Goal: Information Seeking & Learning: Learn about a topic

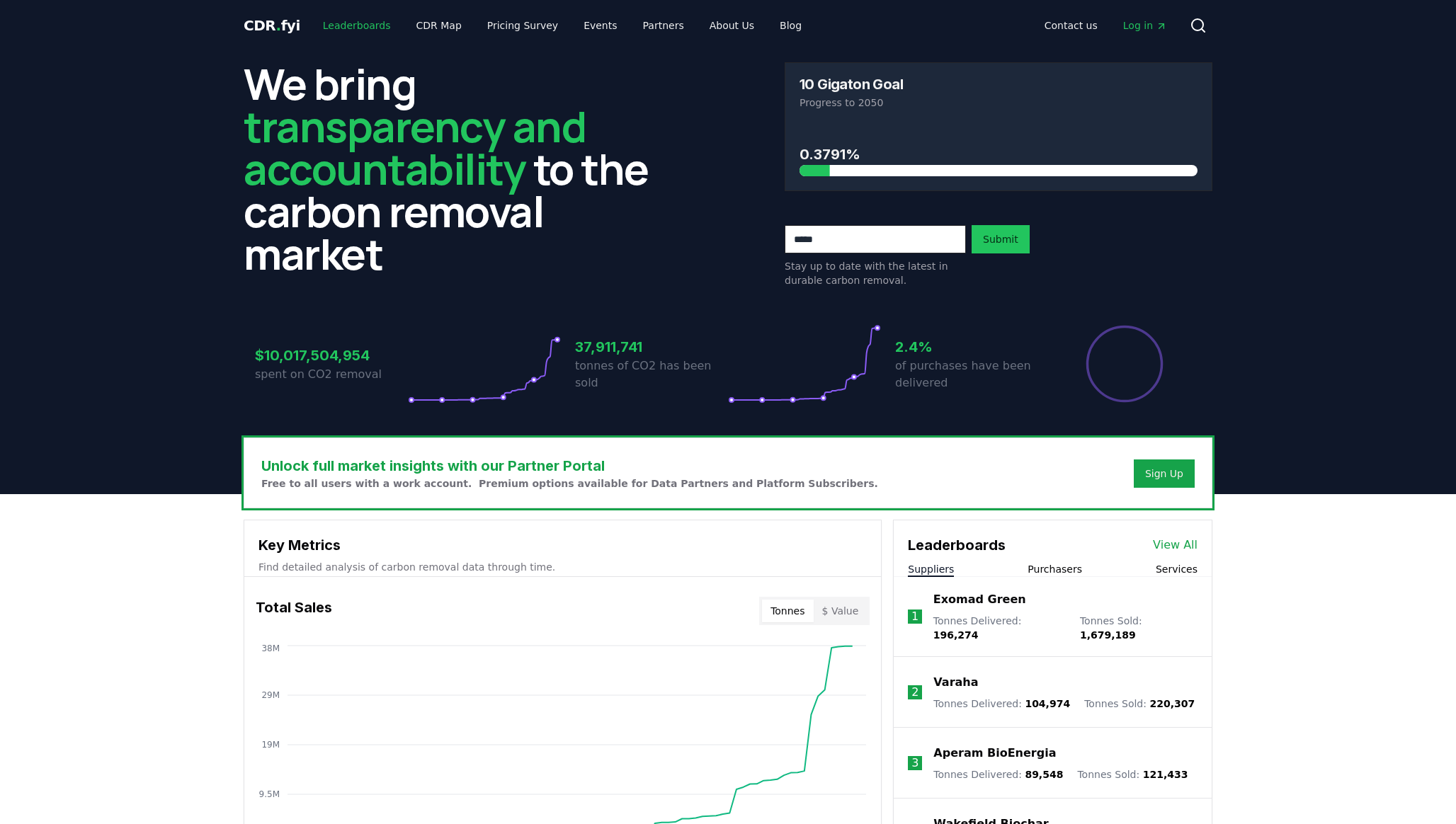
click at [353, 14] on link "Leaderboards" at bounding box center [357, 25] width 91 height 25
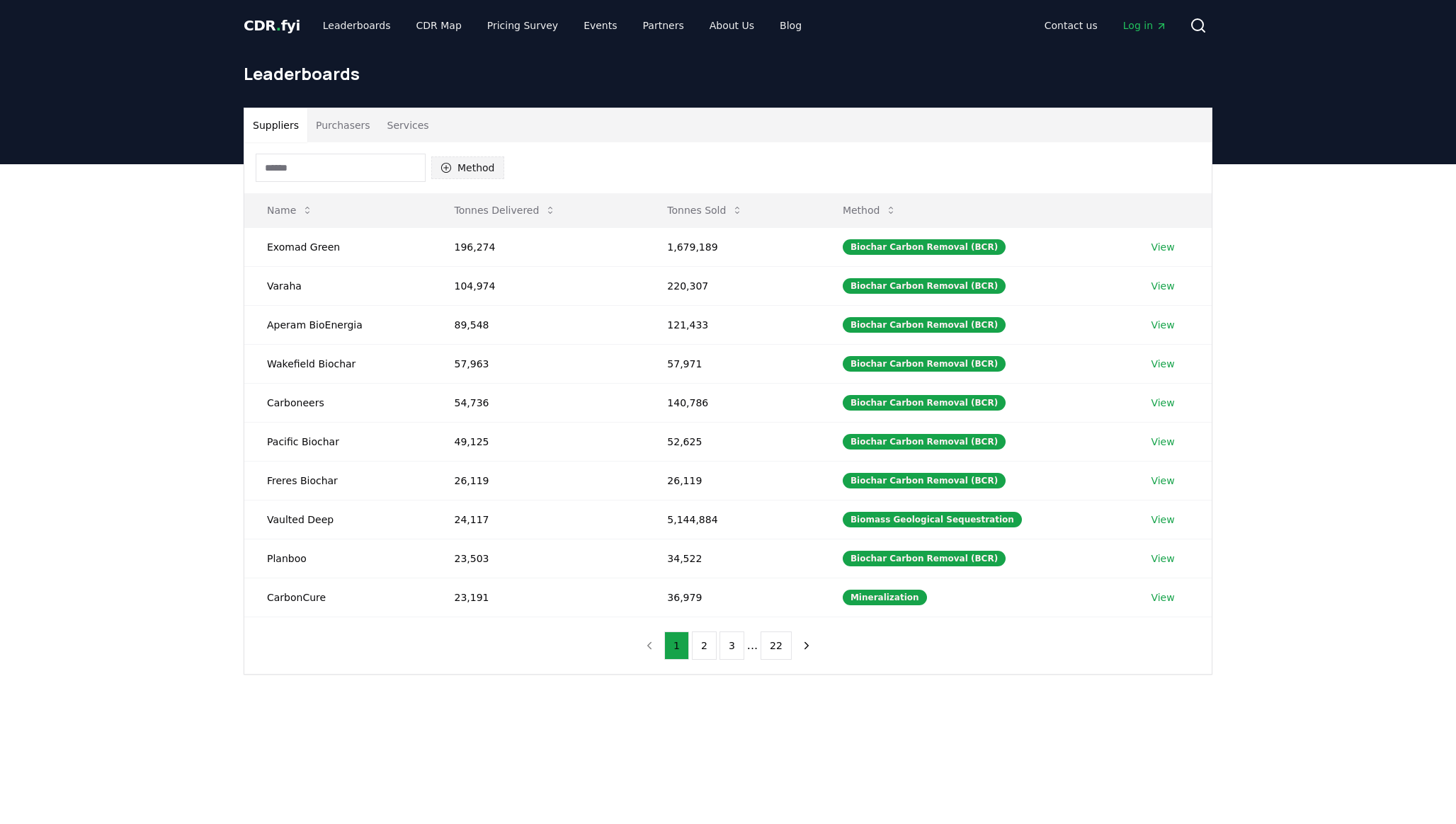
click at [459, 165] on button "Method" at bounding box center [468, 167] width 73 height 23
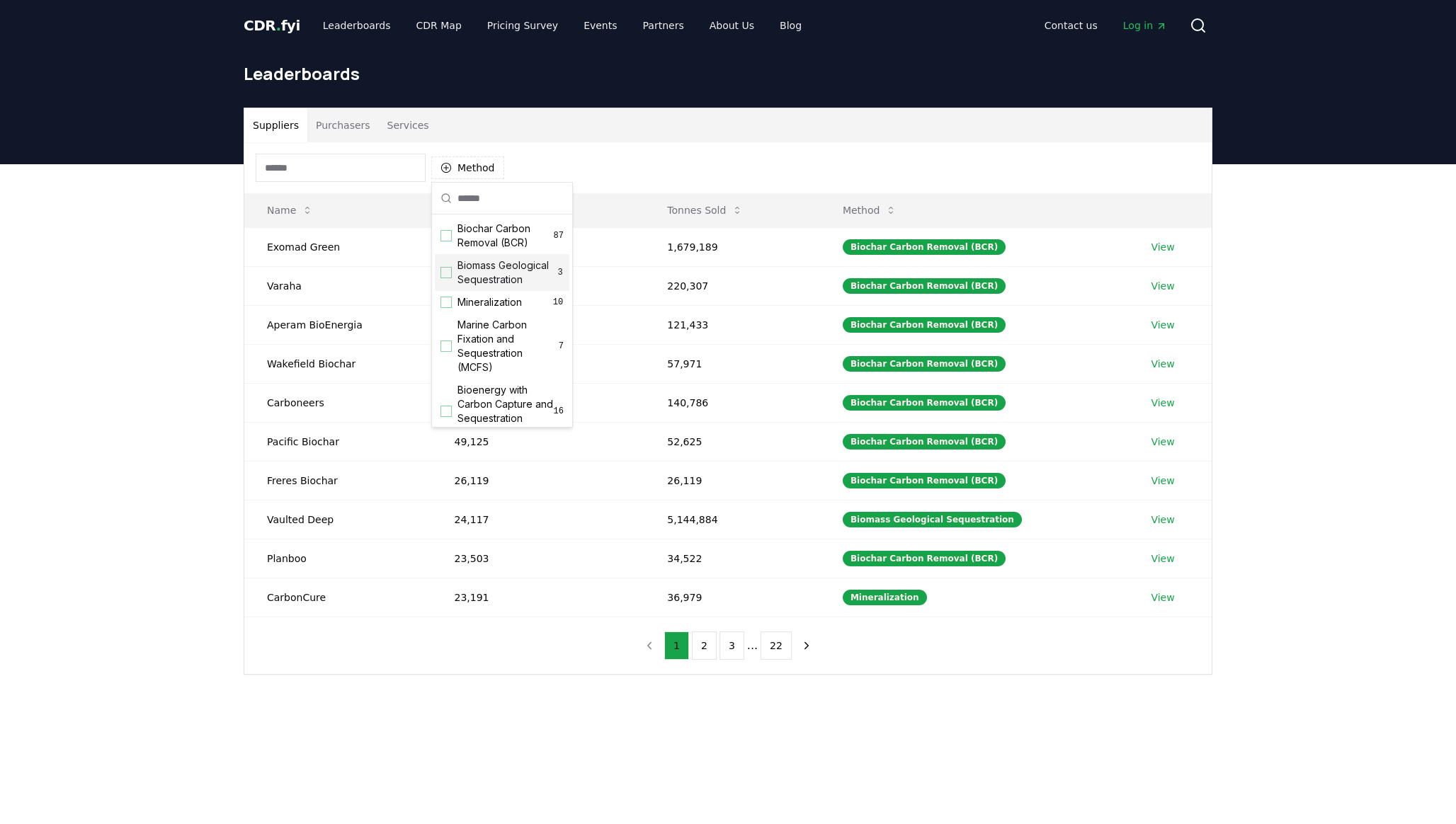
scroll to position [32, 0]
click at [447, 317] on div "Suggestions" at bounding box center [445, 313] width 11 height 11
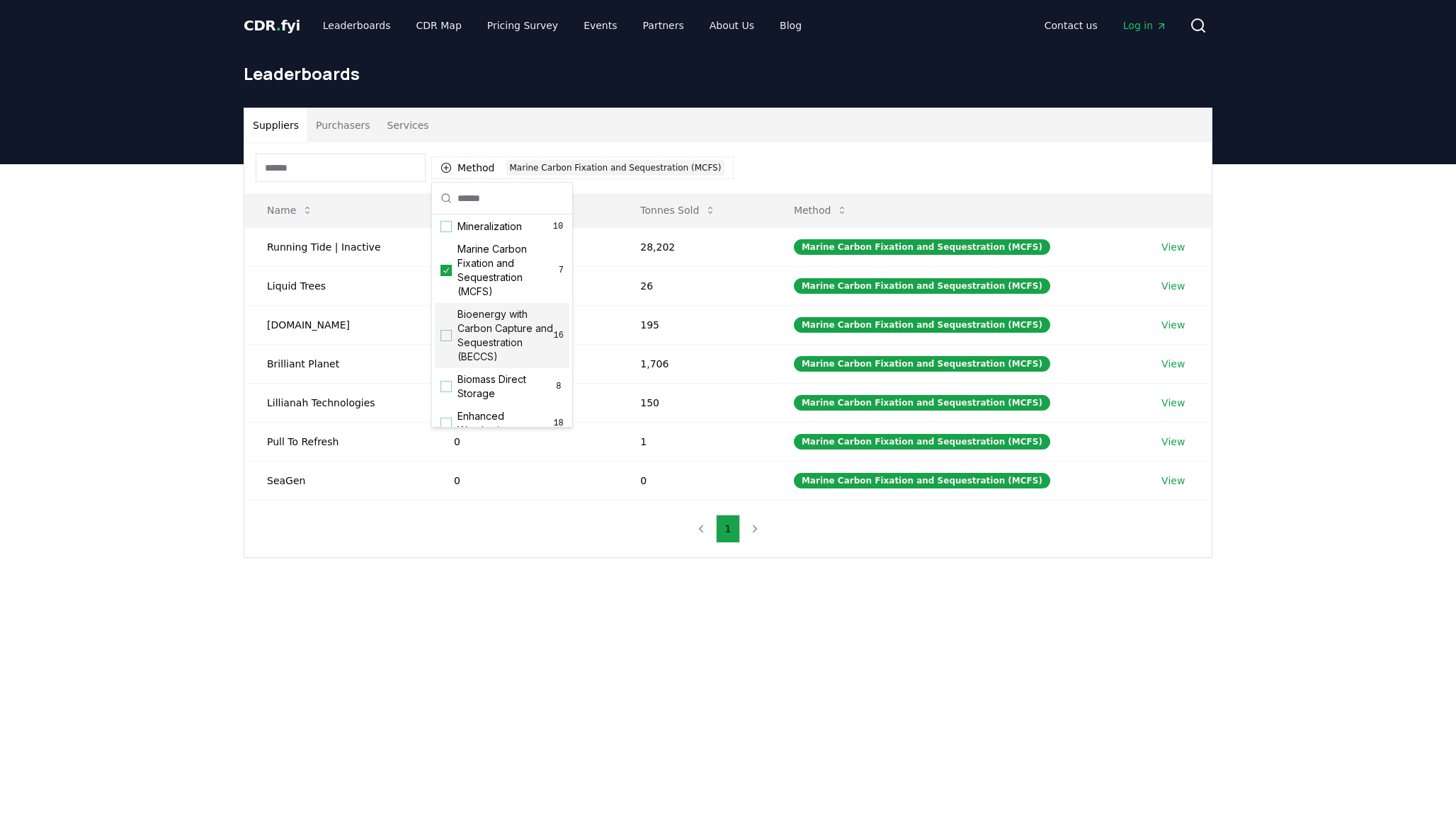
scroll to position [86, 0]
click at [447, 262] on icon "Suggestions" at bounding box center [446, 260] width 10 height 11
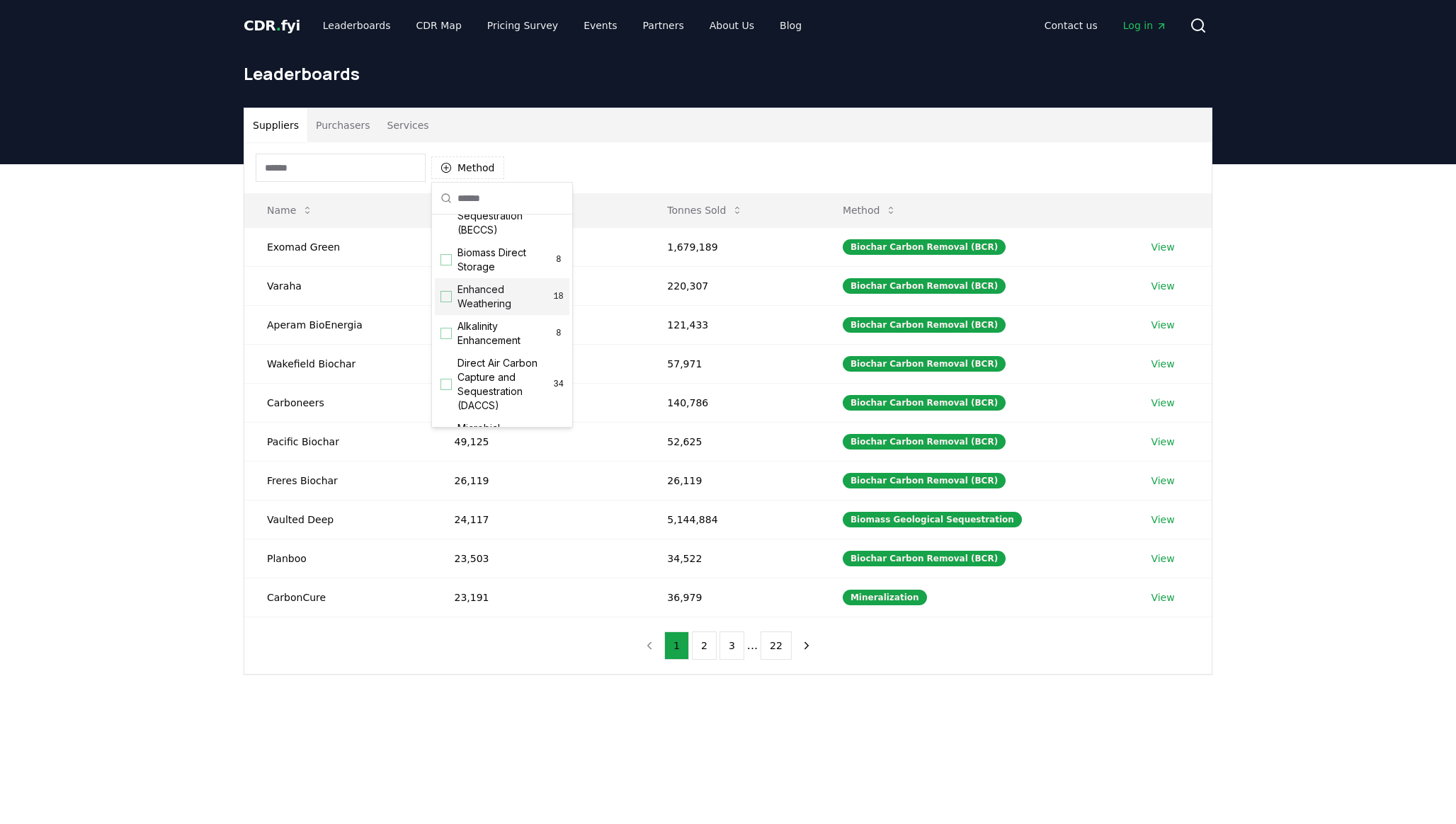
scroll to position [218, 0]
click at [448, 319] on div "Suggestions" at bounding box center [445, 318] width 11 height 11
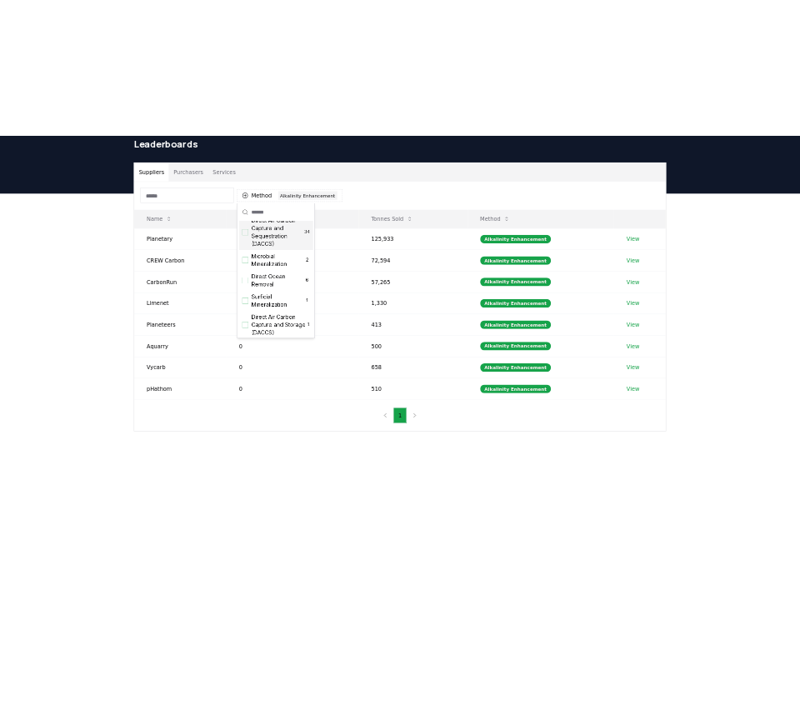
scroll to position [384, 0]
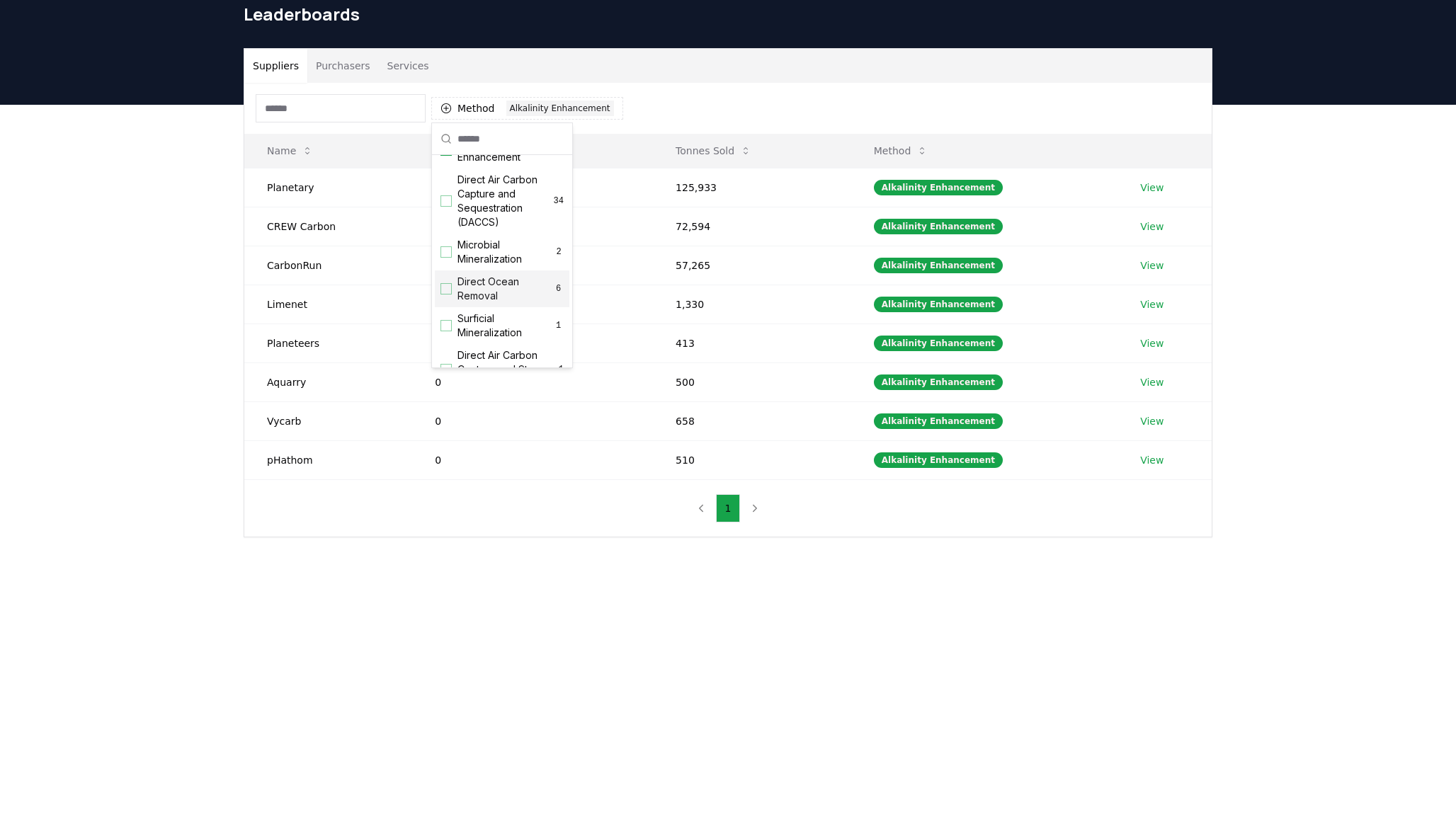
click at [449, 287] on div "Suggestions" at bounding box center [445, 288] width 11 height 11
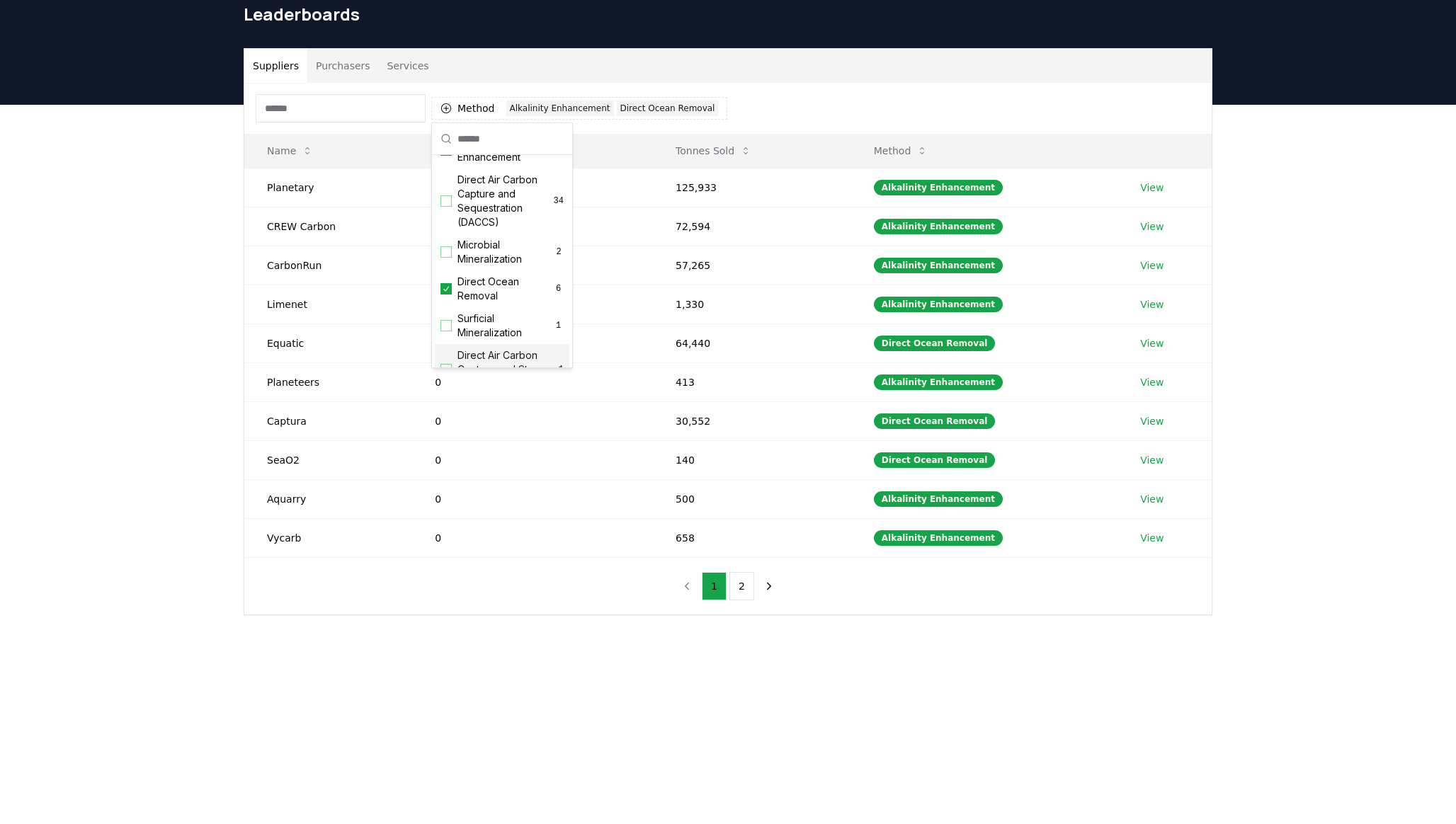
click at [433, 656] on div "Suppliers Purchasers Services Method 2 Alkalinity Enhancement Direct Ocean Remo…" at bounding box center [728, 388] width 1456 height 567
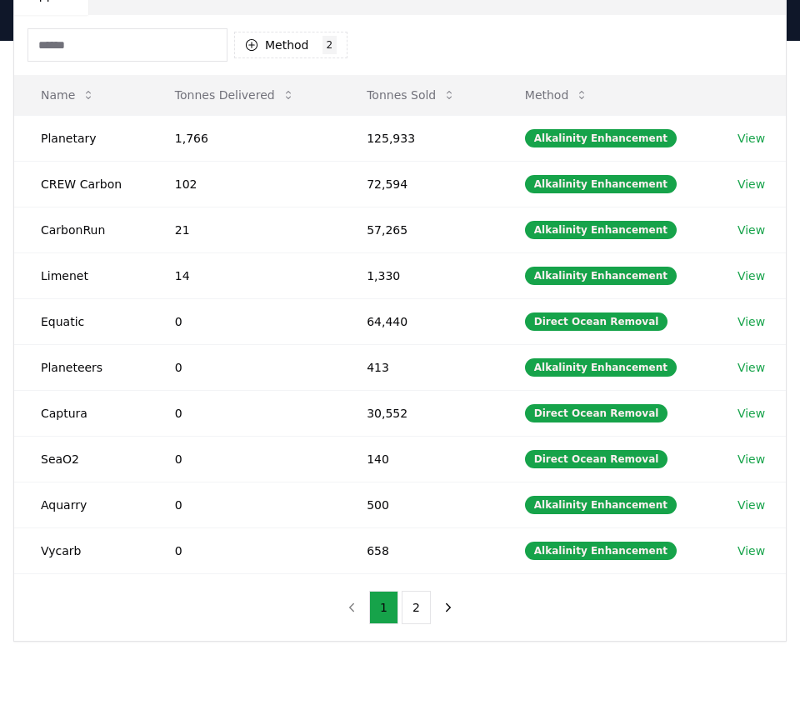
scroll to position [156, 0]
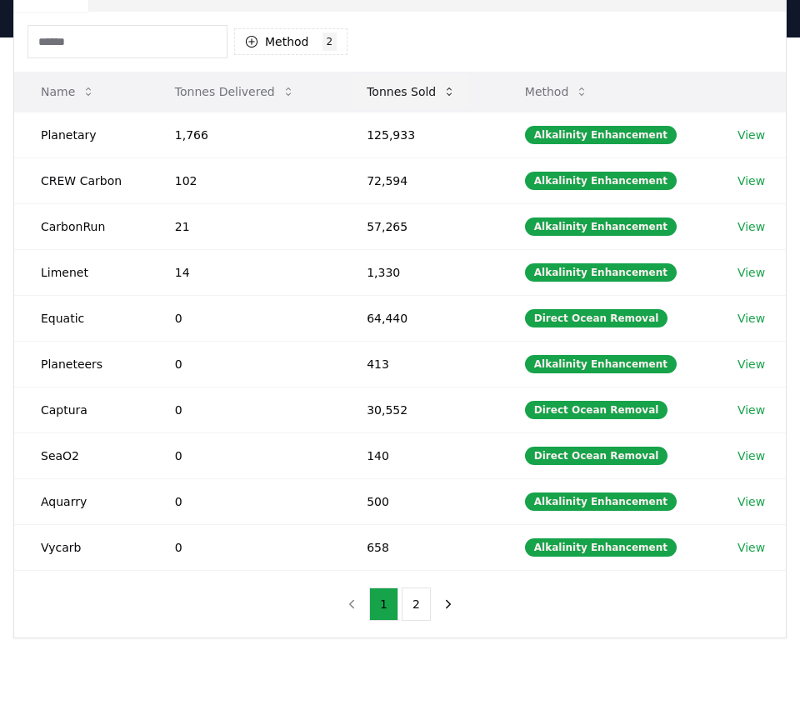
click at [399, 91] on button "Tonnes Sold" at bounding box center [411, 91] width 116 height 33
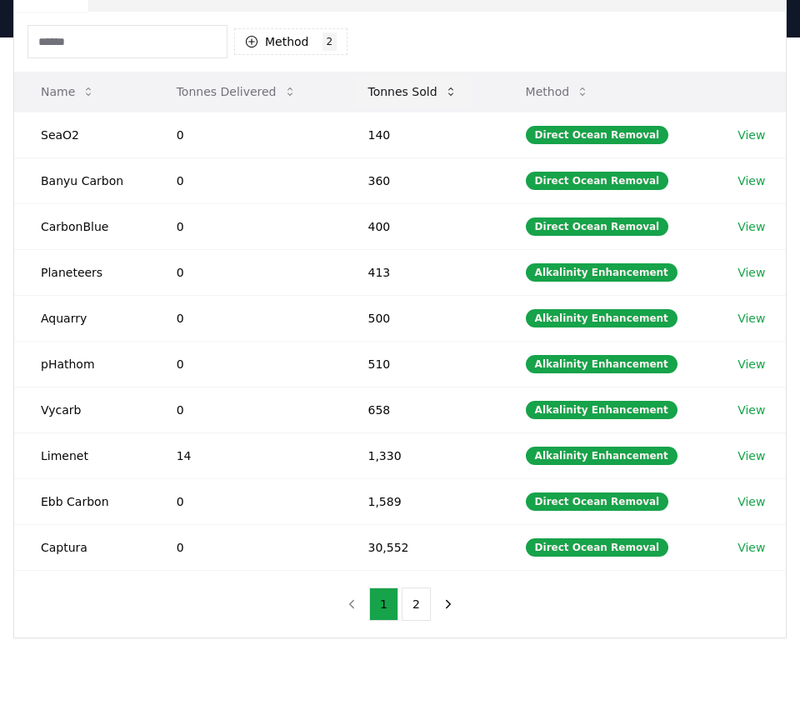
click at [399, 91] on button "Tonnes Sold" at bounding box center [412, 91] width 116 height 33
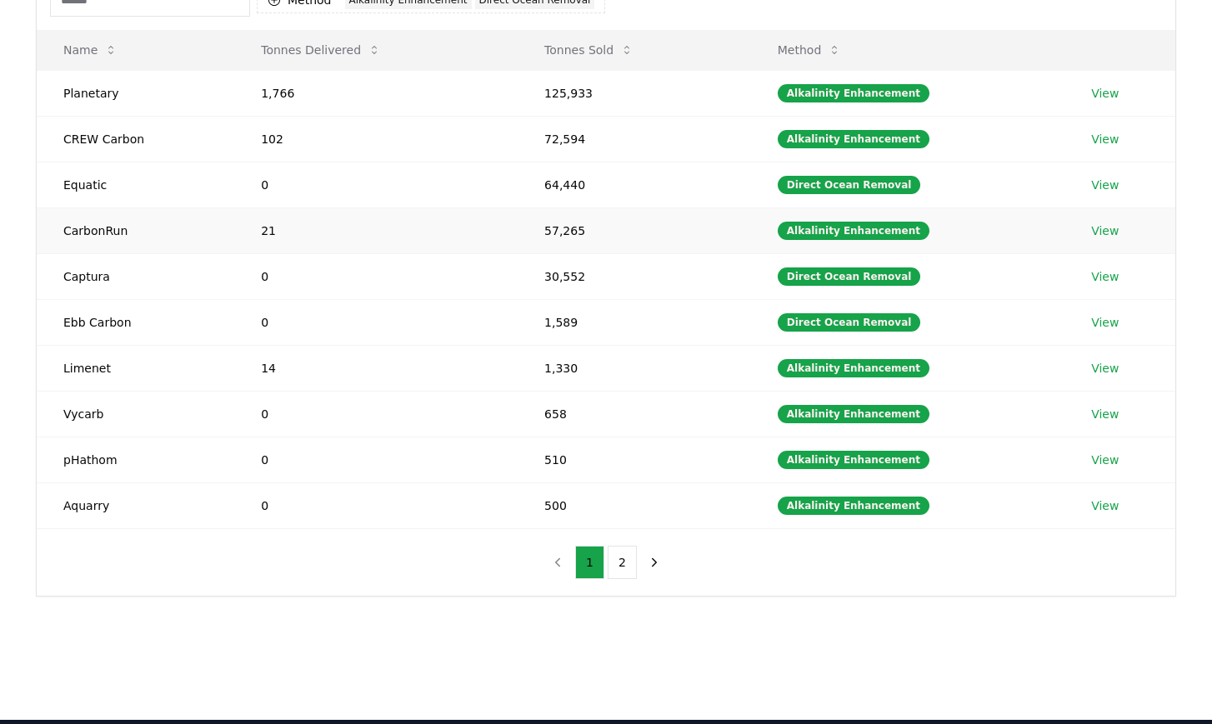
scroll to position [190, 0]
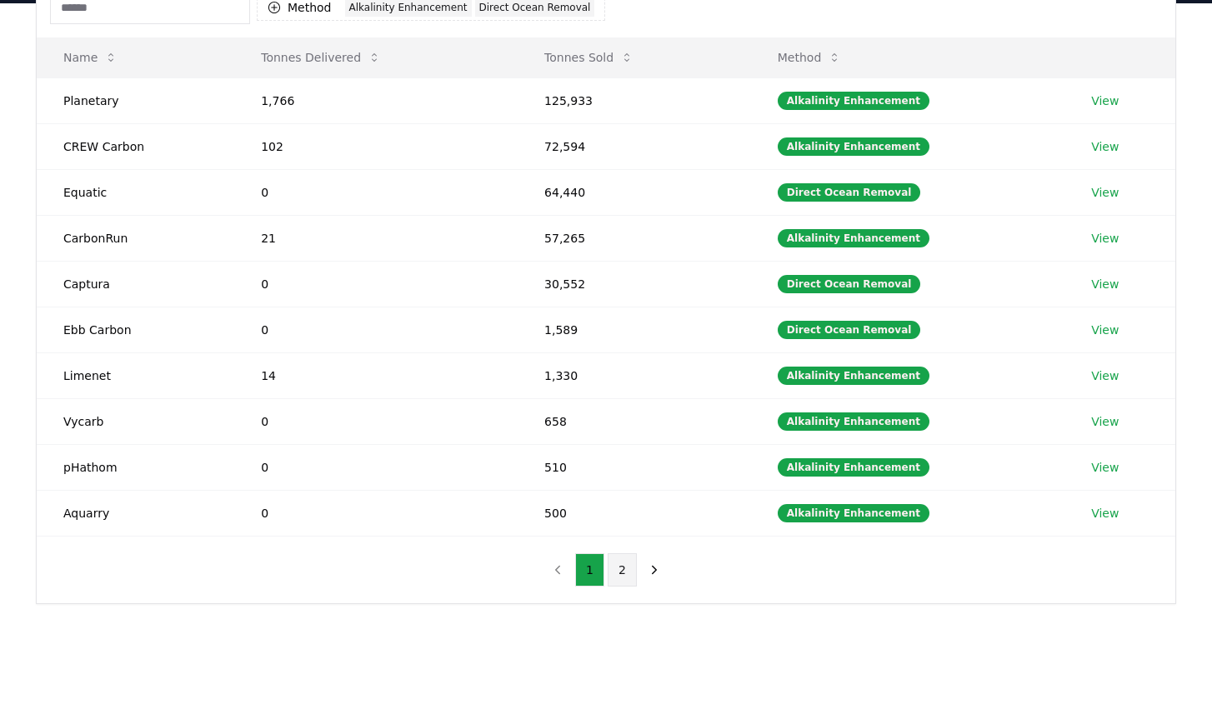
click at [626, 578] on button "2" at bounding box center [622, 569] width 29 height 33
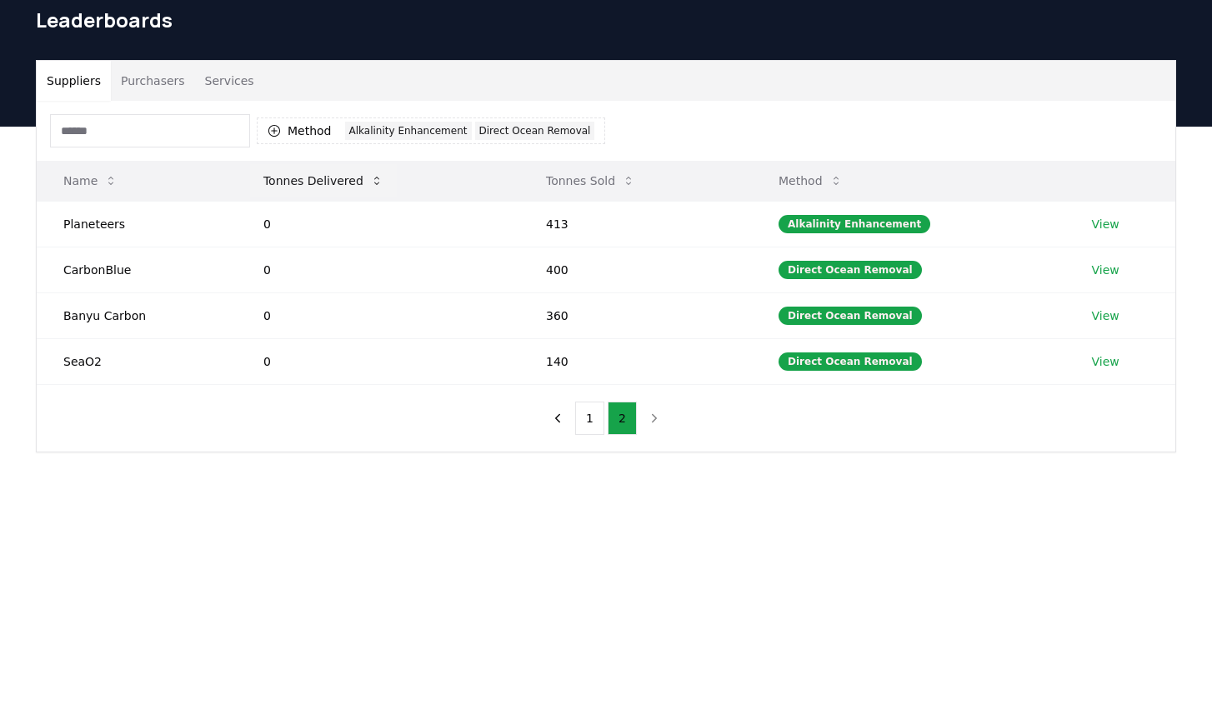
scroll to position [58, 0]
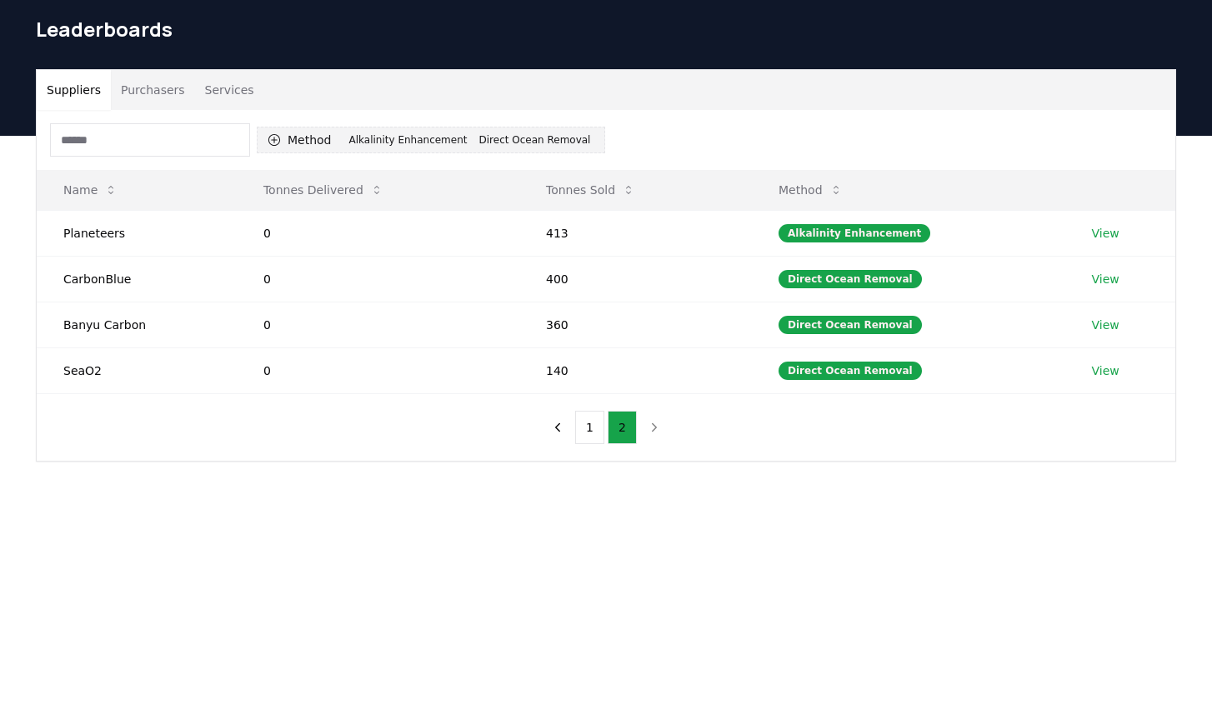
click at [277, 141] on icon "button" at bounding box center [274, 139] width 13 height 13
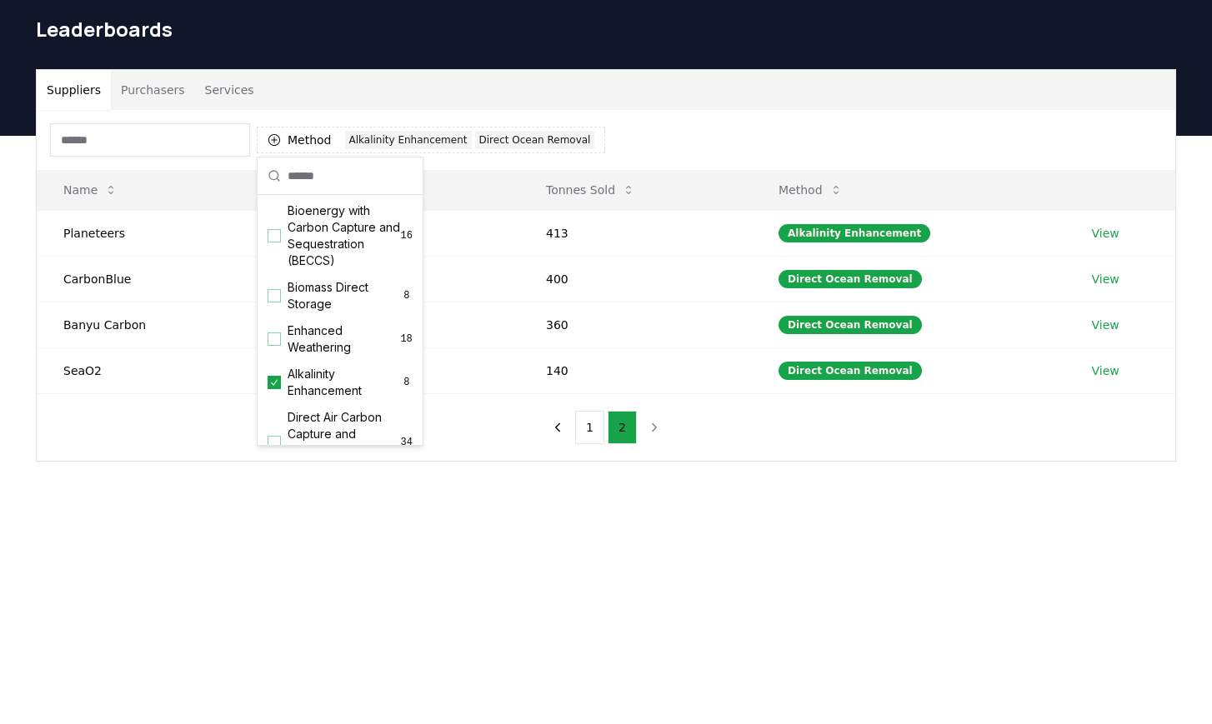
scroll to position [193, 0]
click at [277, 338] on div "Suggestions" at bounding box center [274, 336] width 13 height 13
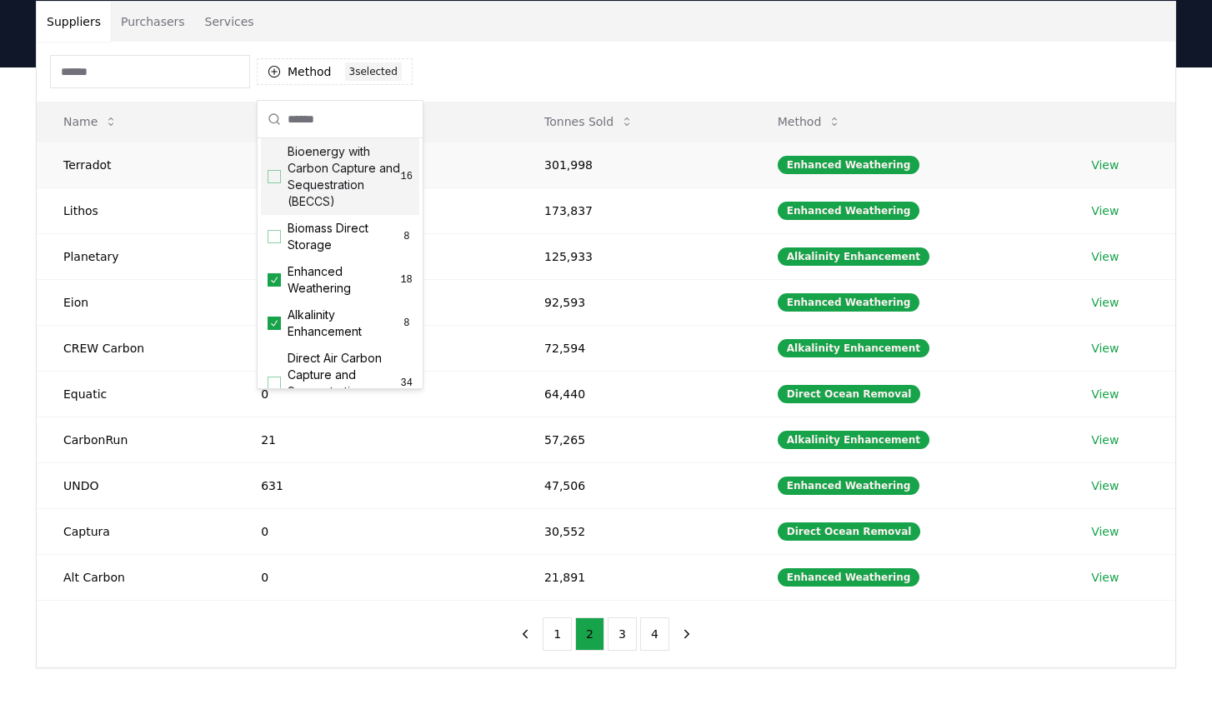
scroll to position [145, 0]
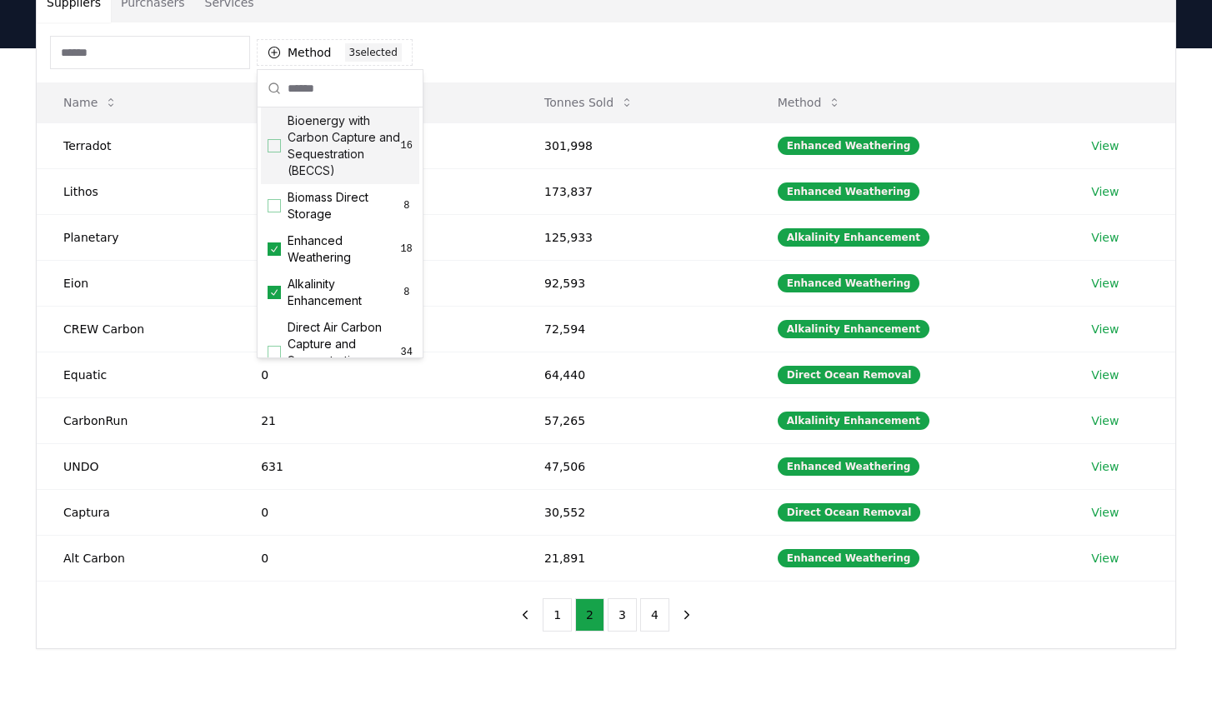
click at [488, 51] on div "Method 3 3 selected" at bounding box center [606, 53] width 1138 height 60
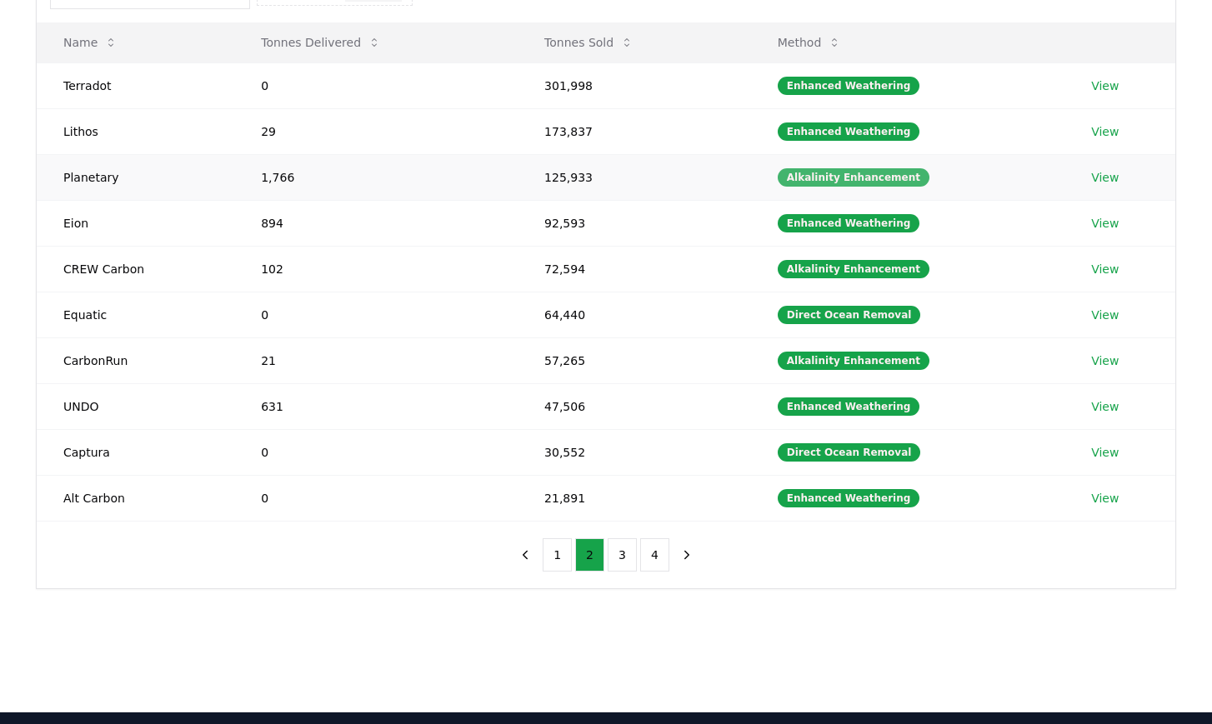
scroll to position [203, 0]
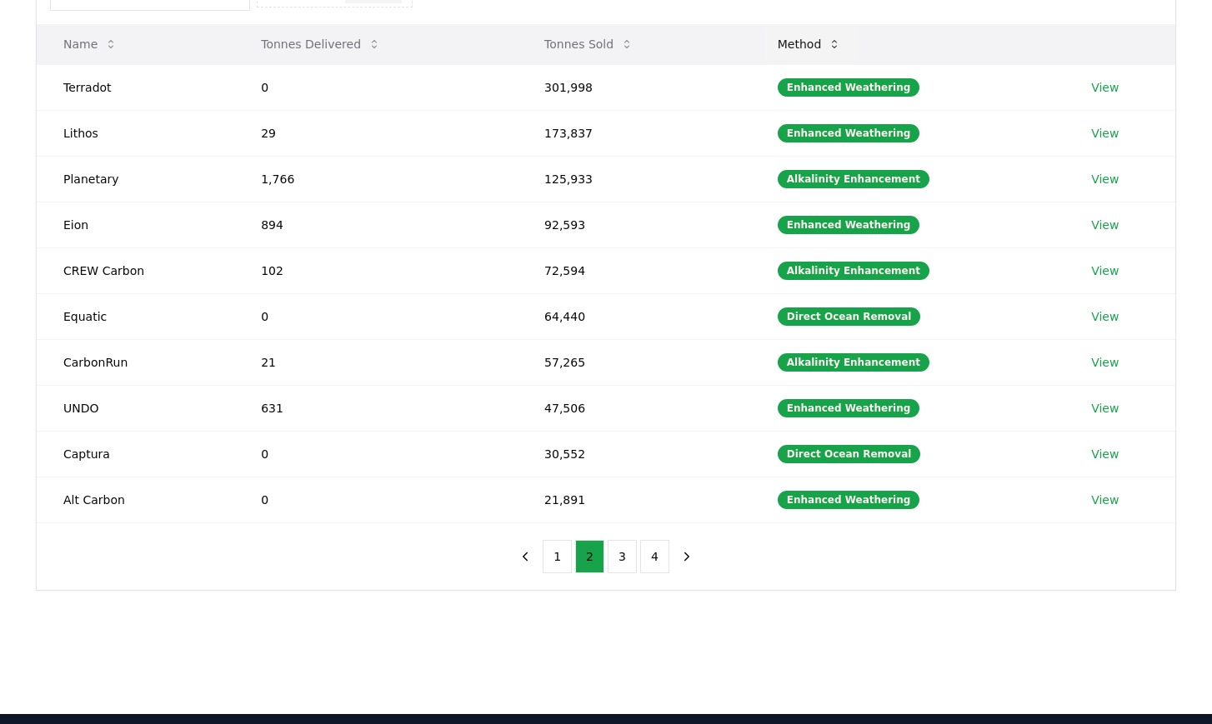
click at [820, 46] on button "Method" at bounding box center [809, 44] width 91 height 33
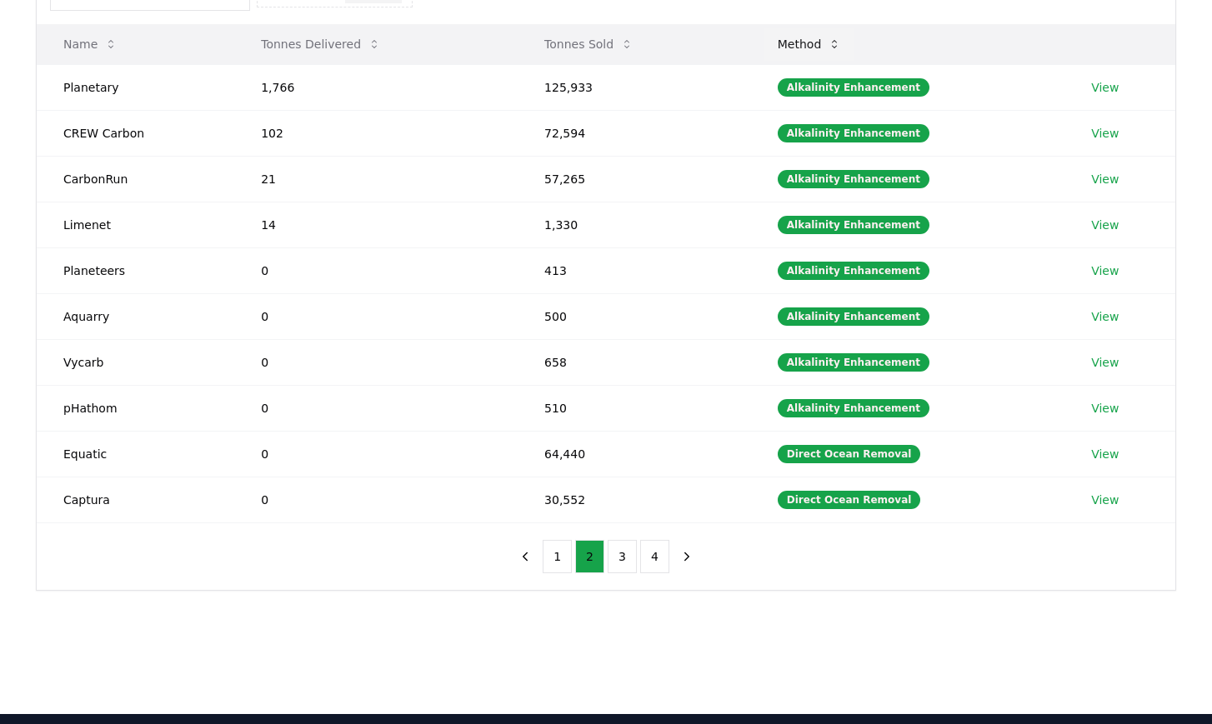
click at [820, 46] on button "Method" at bounding box center [809, 44] width 91 height 33
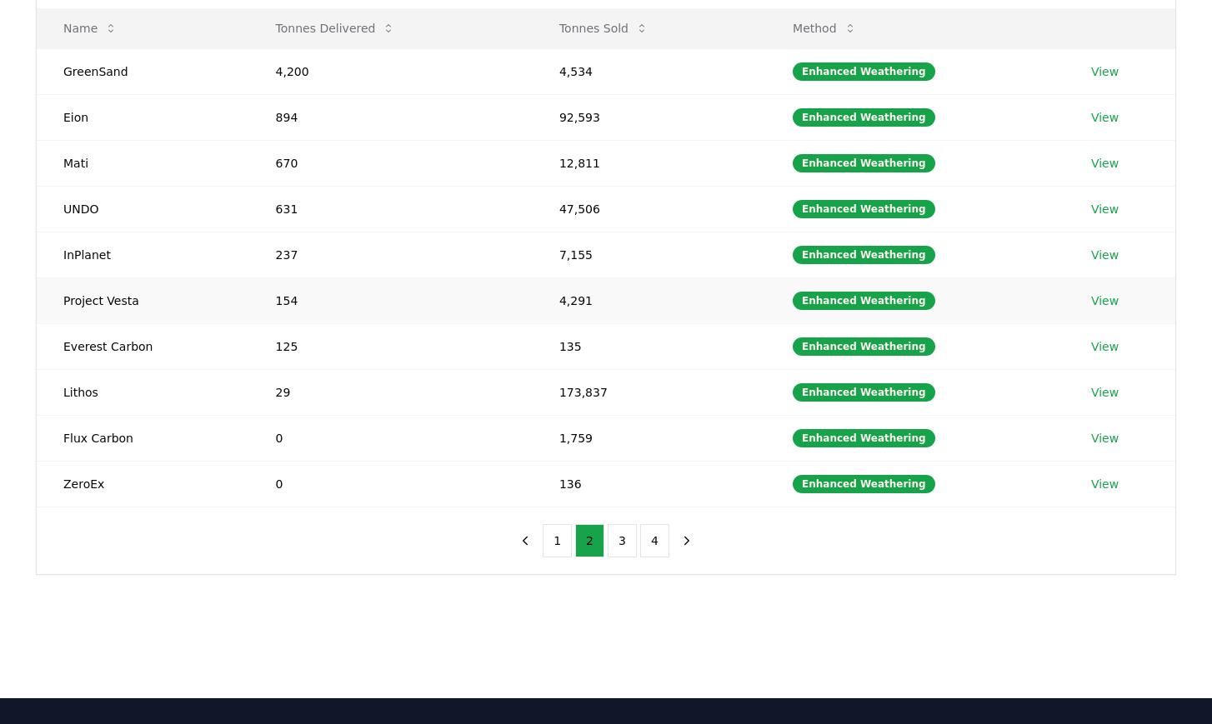
scroll to position [214, 0]
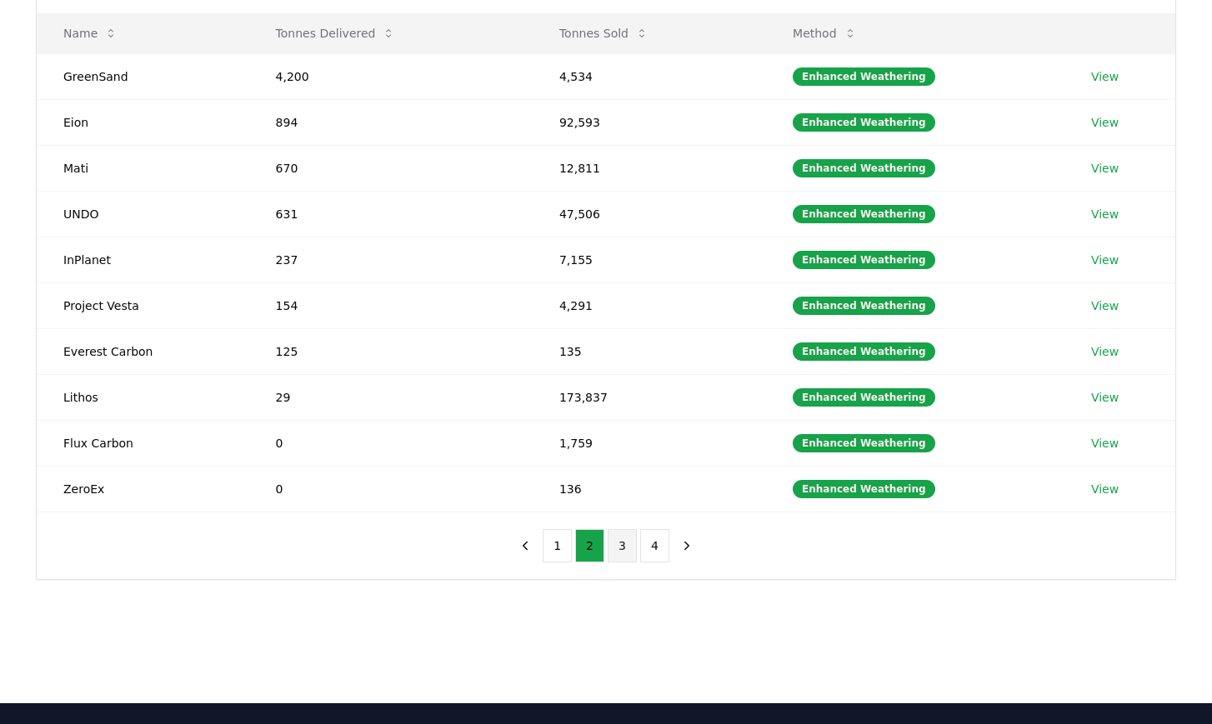
click at [623, 546] on button "3" at bounding box center [622, 545] width 29 height 33
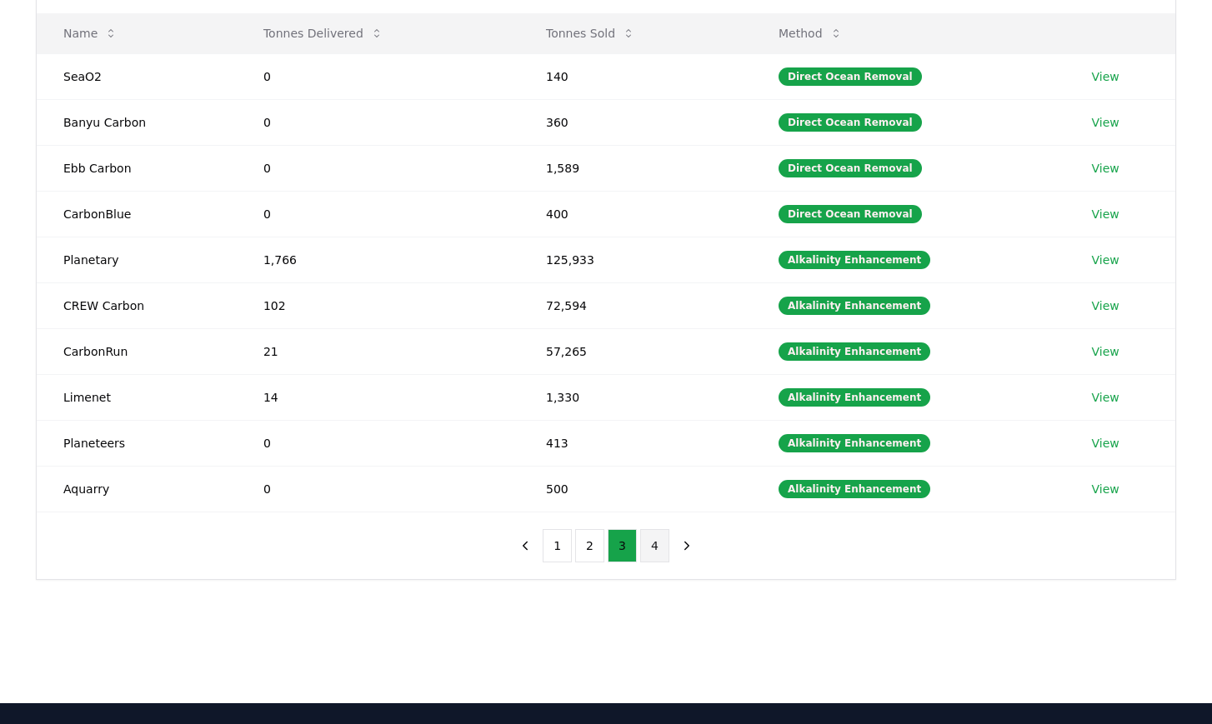
click at [650, 548] on button "4" at bounding box center [654, 545] width 29 height 33
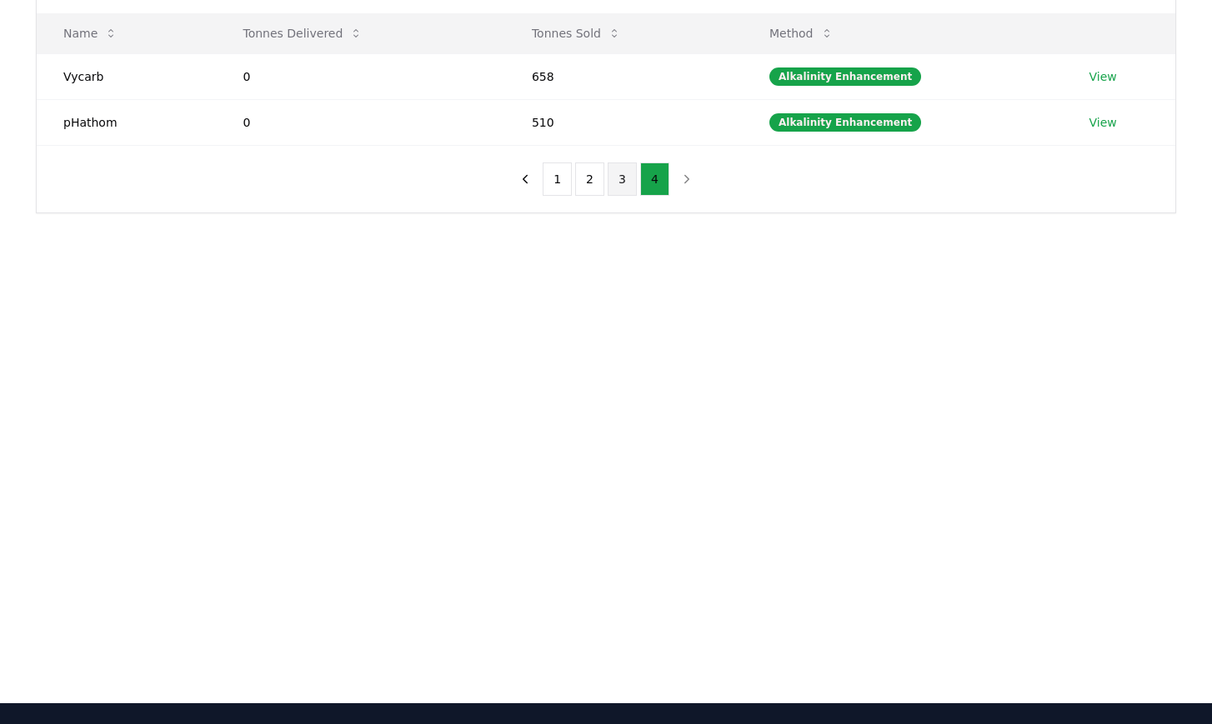
click at [625, 179] on button "3" at bounding box center [622, 179] width 29 height 33
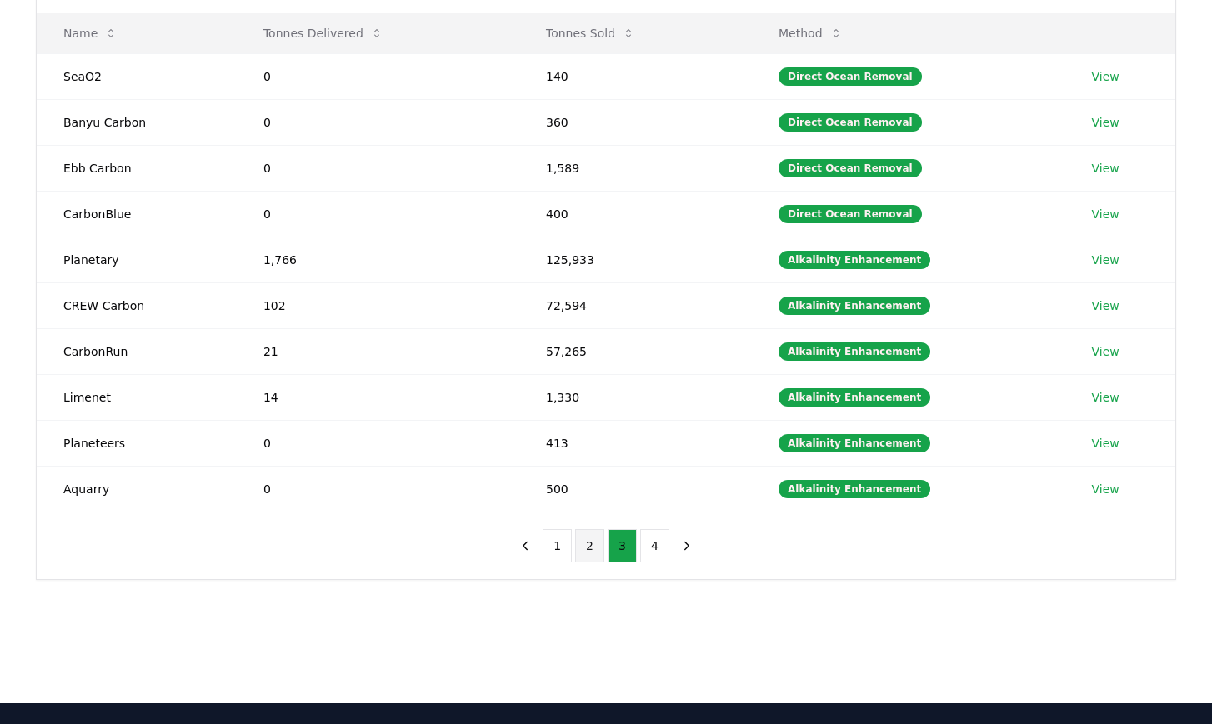
click at [592, 548] on button "2" at bounding box center [589, 545] width 29 height 33
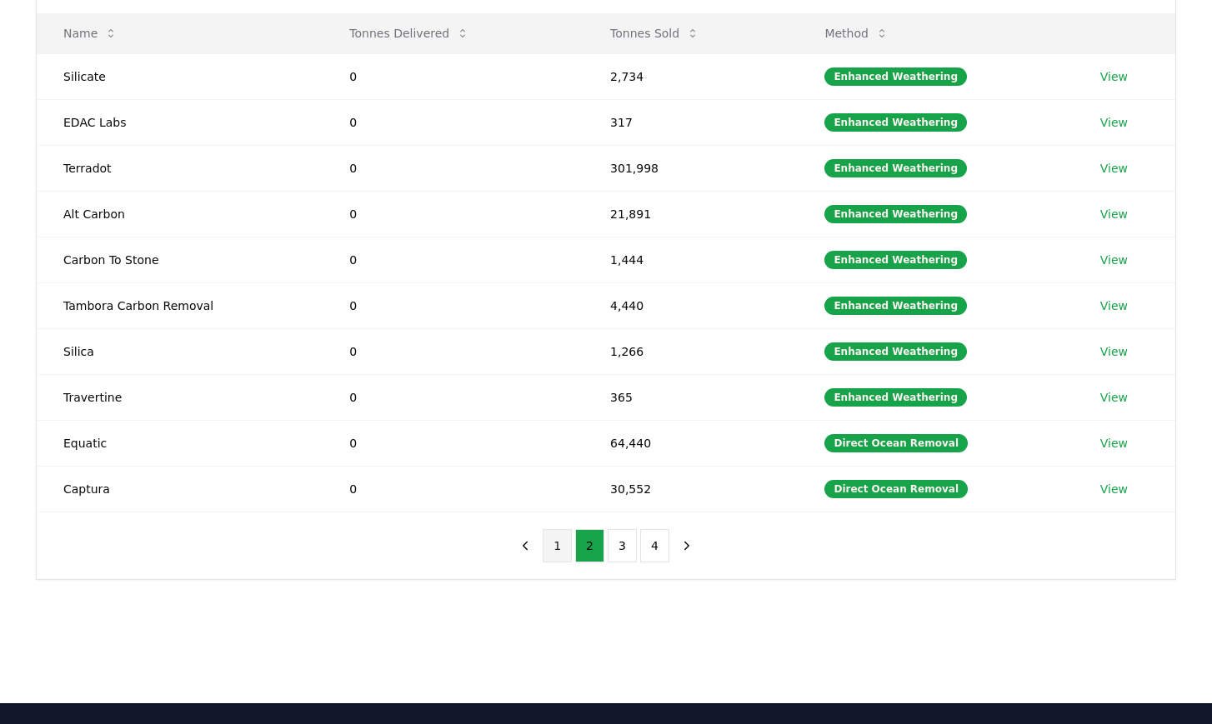
click at [553, 542] on button "1" at bounding box center [557, 545] width 29 height 33
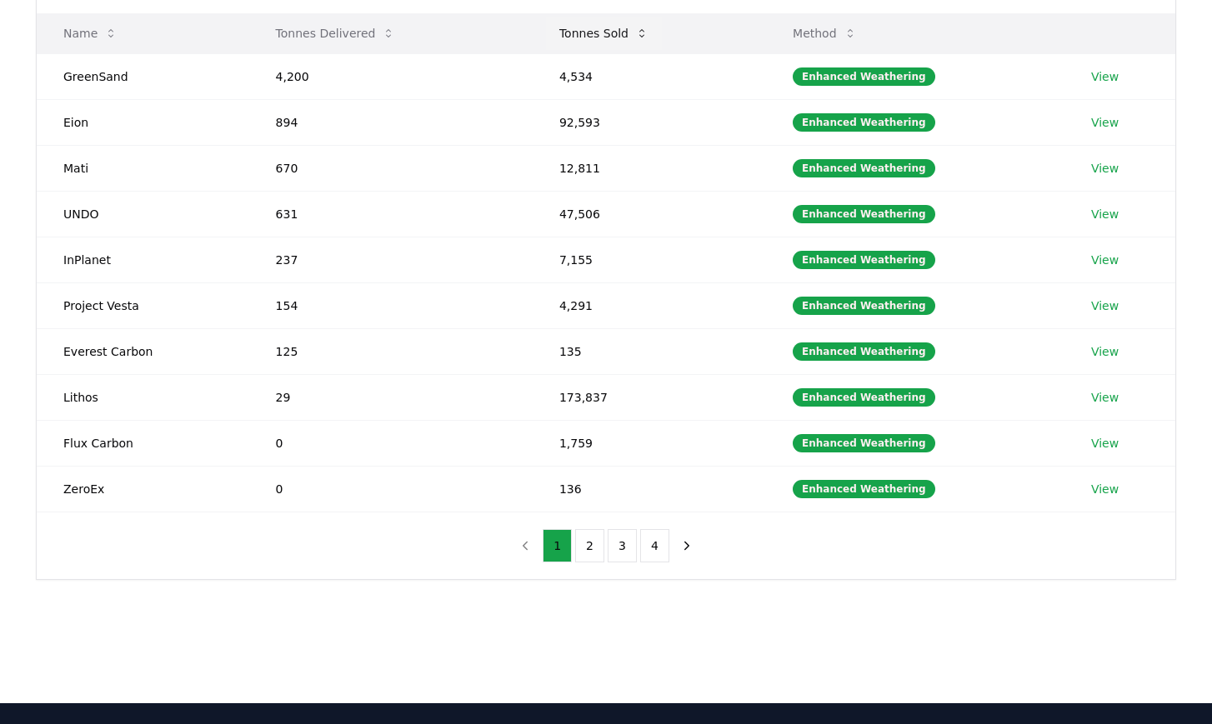
click at [599, 32] on button "Tonnes Sold" at bounding box center [604, 33] width 116 height 33
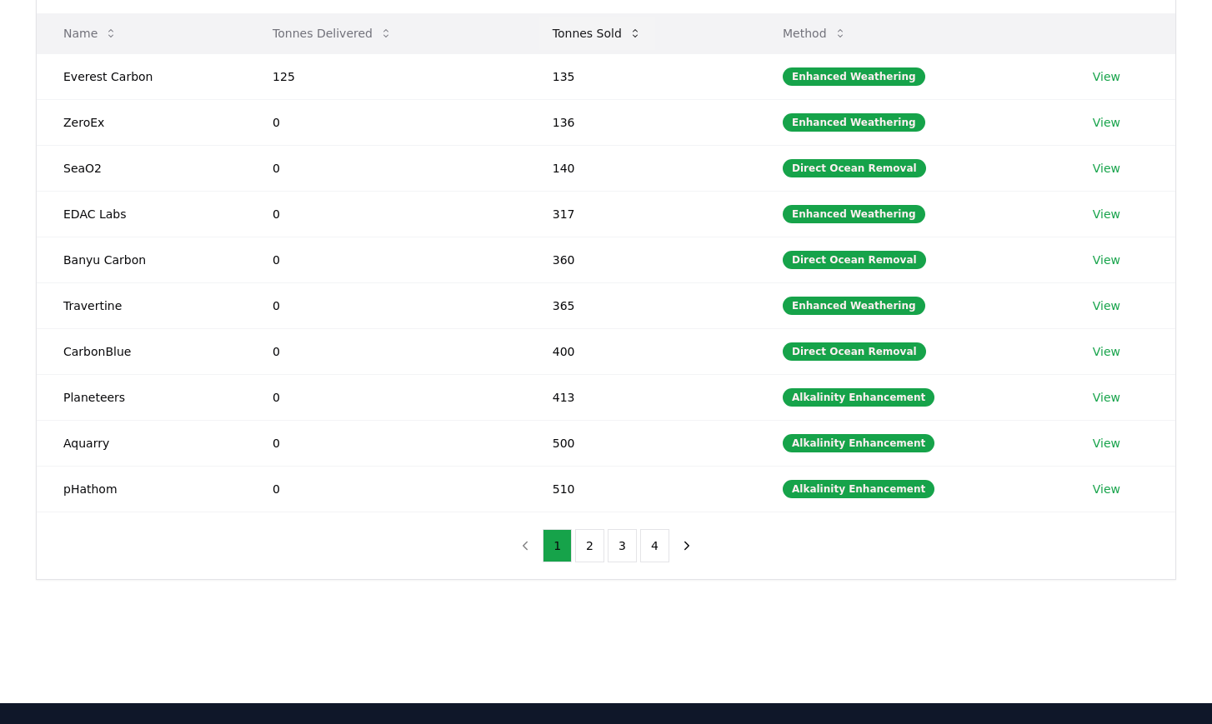
click at [599, 32] on button "Tonnes Sold" at bounding box center [597, 33] width 116 height 33
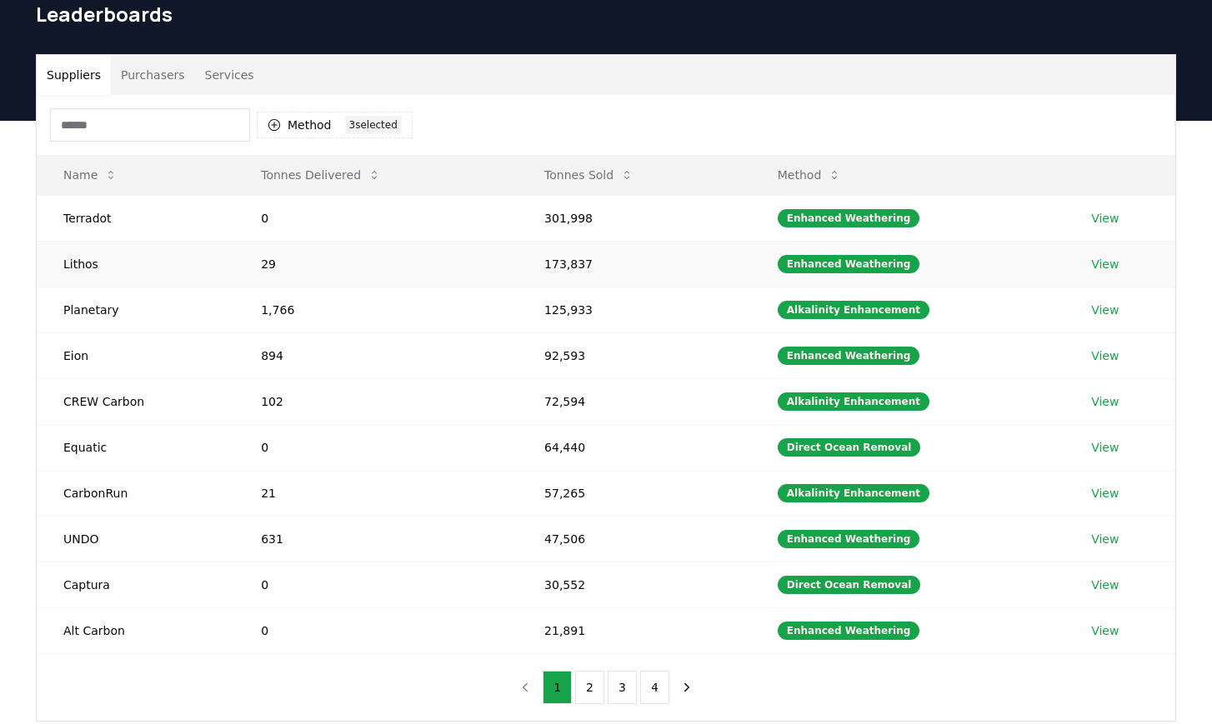
scroll to position [0, 0]
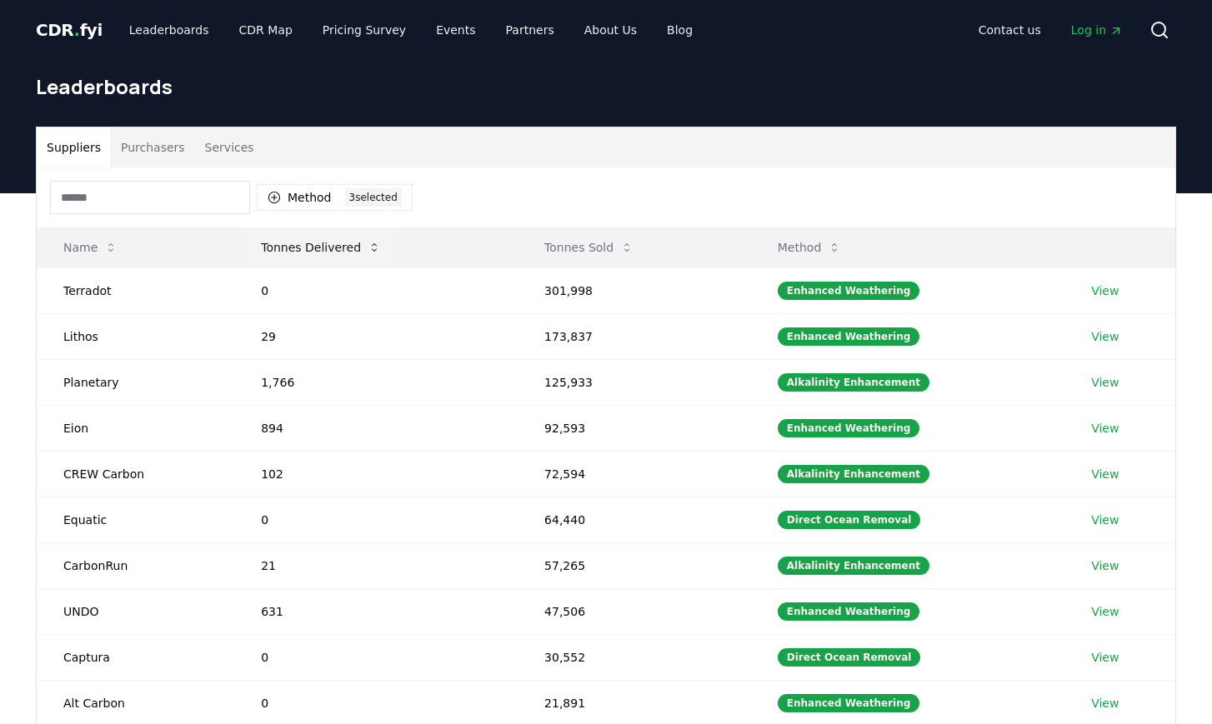
click at [313, 251] on button "Tonnes Delivered" at bounding box center [321, 247] width 147 height 33
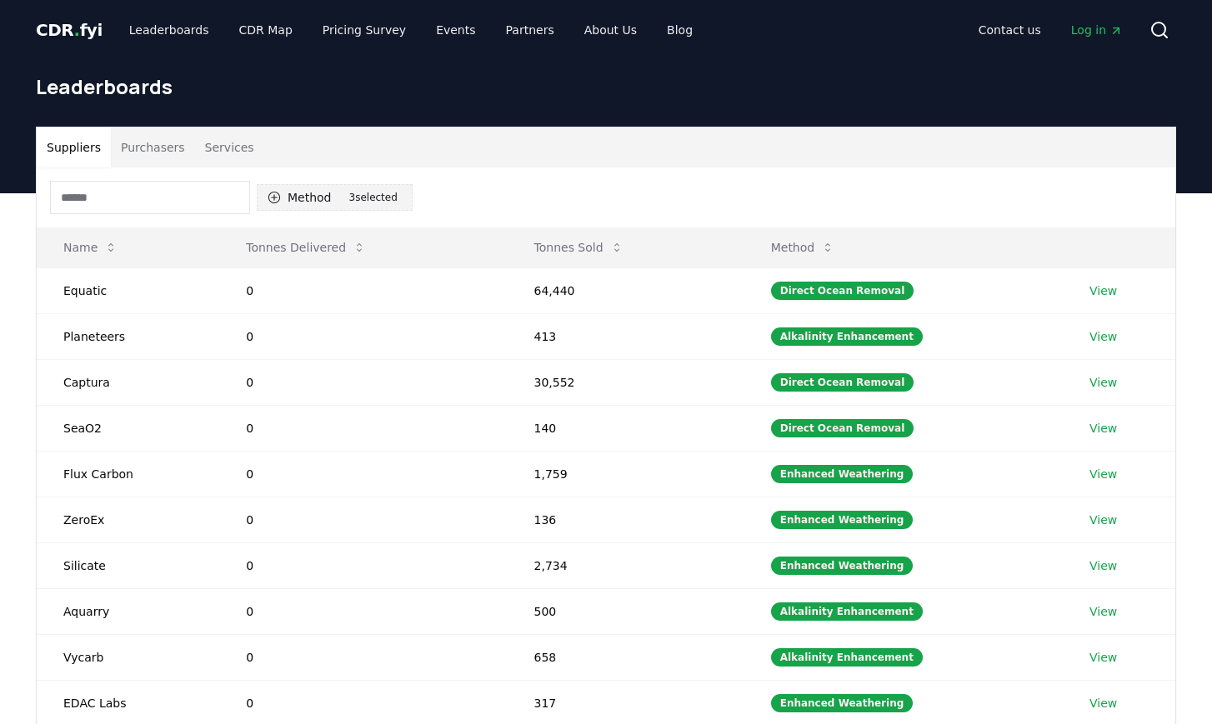
click at [300, 202] on button "Method 3 3 selected" at bounding box center [335, 197] width 156 height 27
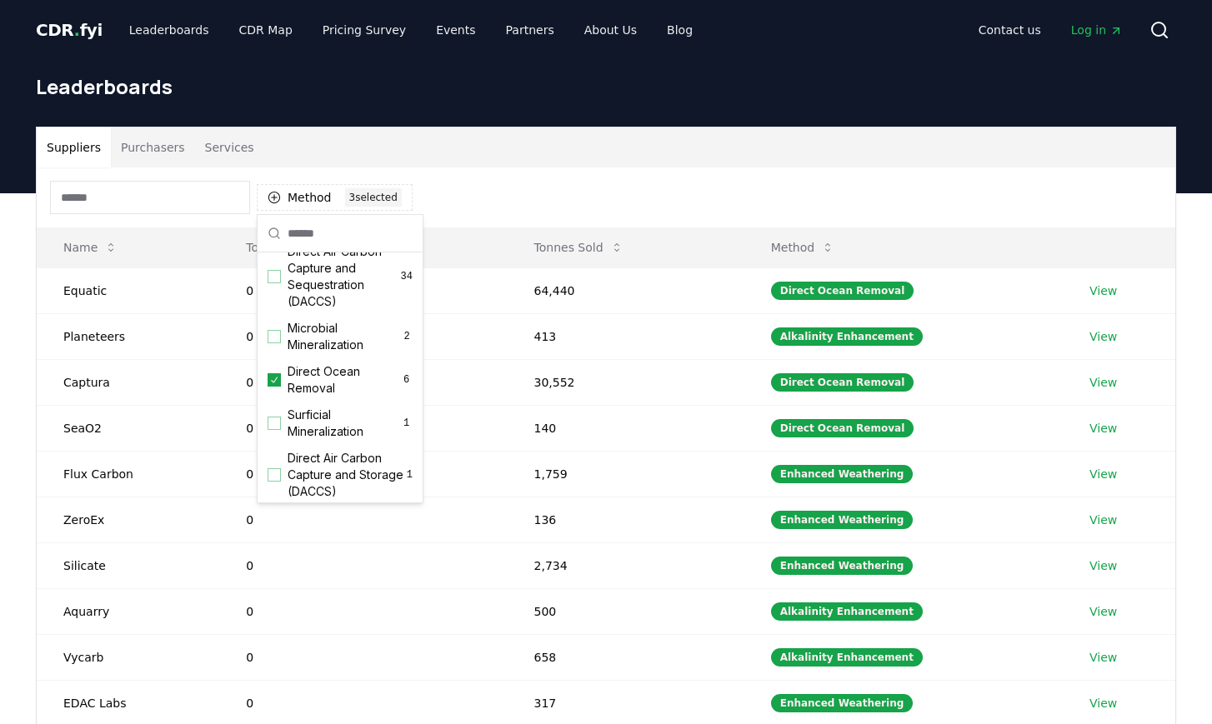
scroll to position [329, 0]
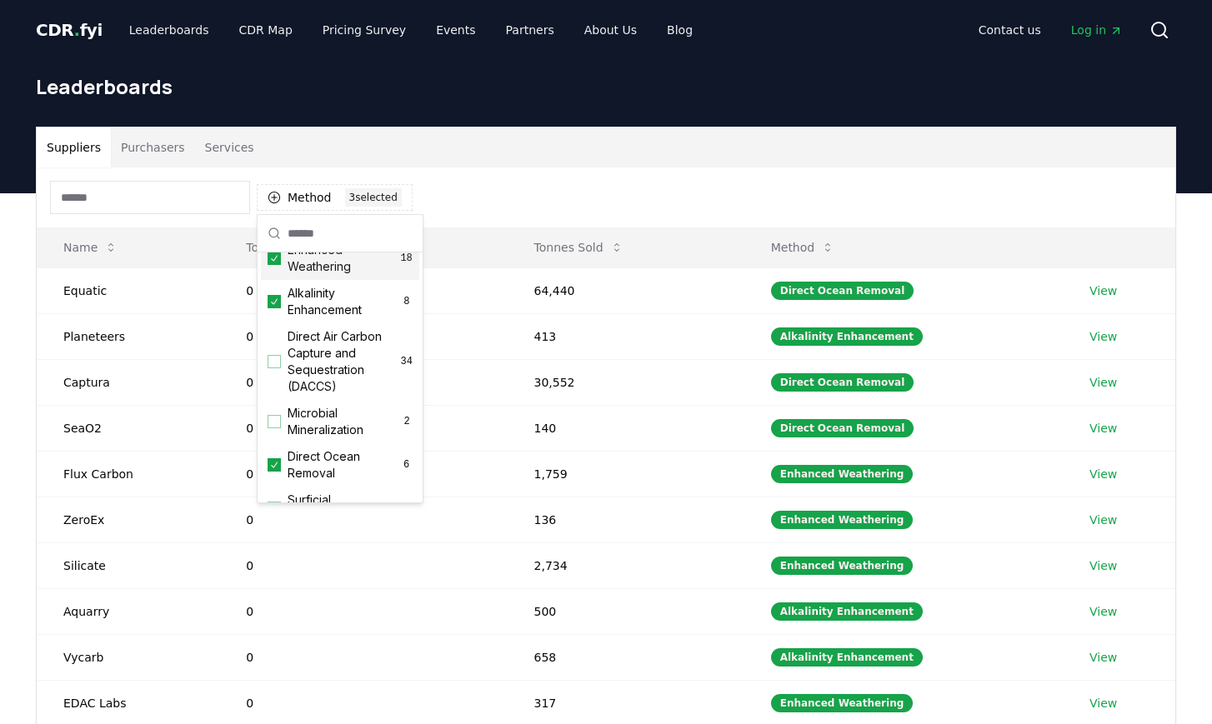
click at [273, 264] on icon "Suggestions" at bounding box center [274, 258] width 12 height 13
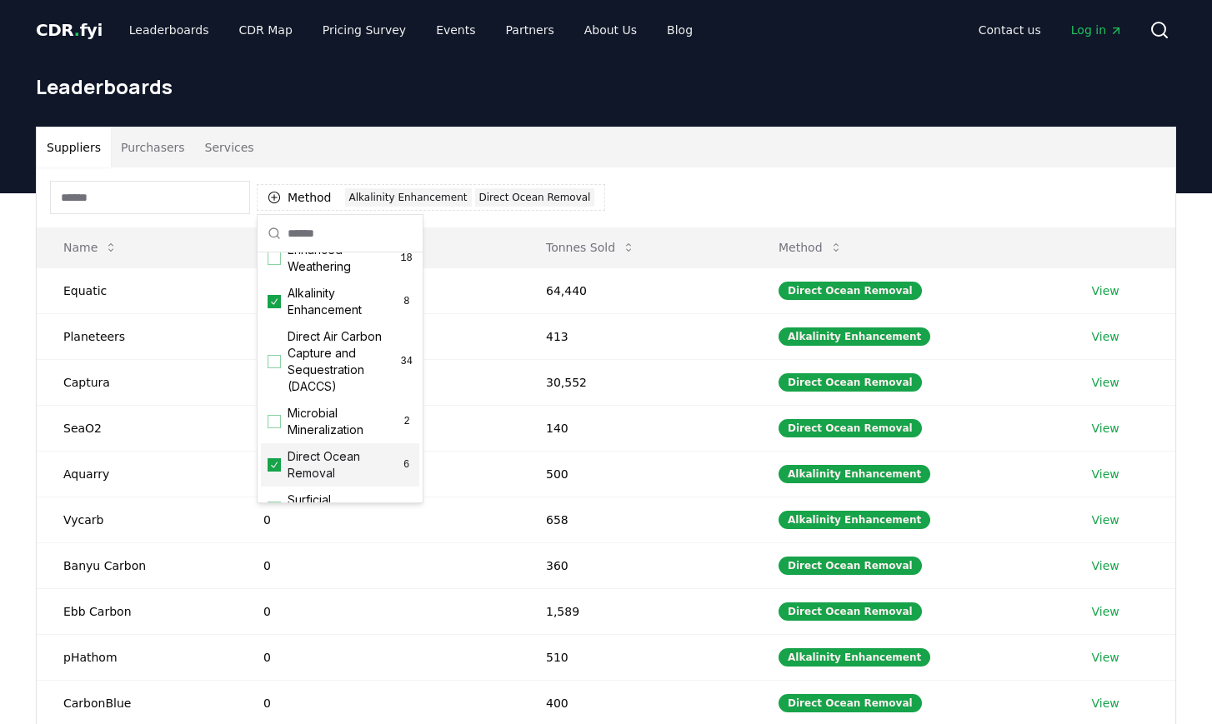
click at [274, 463] on icon "Suggestions" at bounding box center [274, 464] width 12 height 13
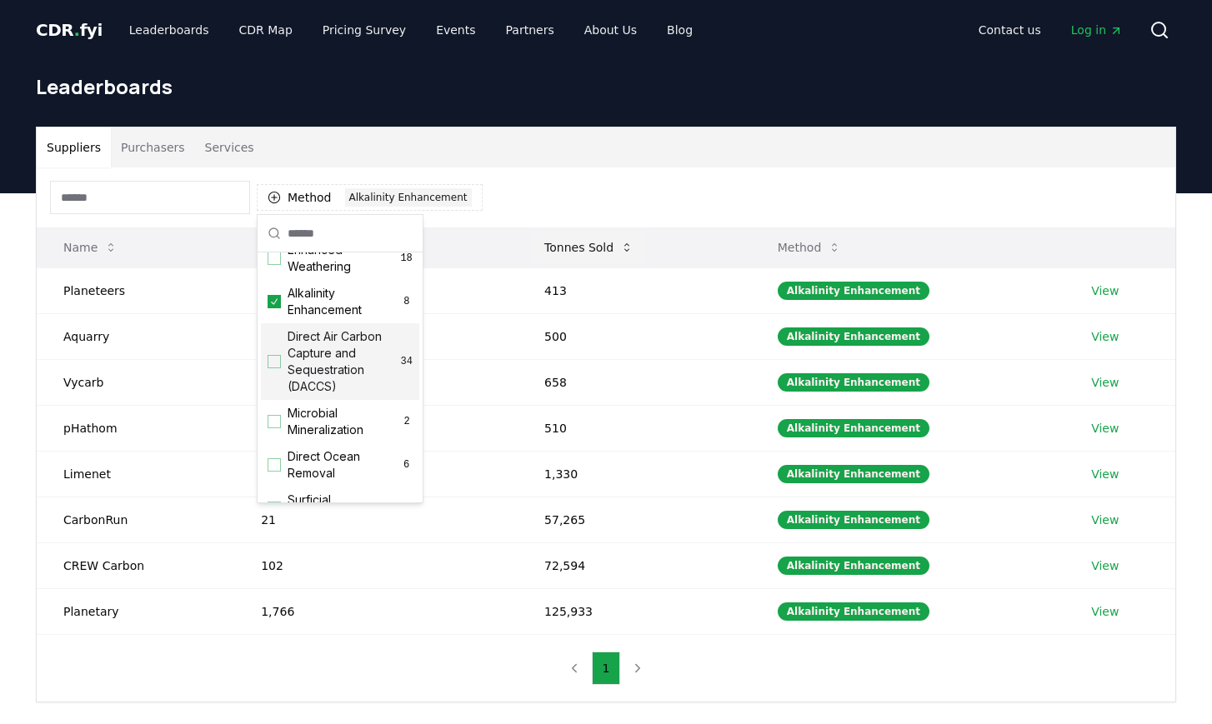
click at [541, 239] on button "Tonnes Sold" at bounding box center [589, 247] width 116 height 33
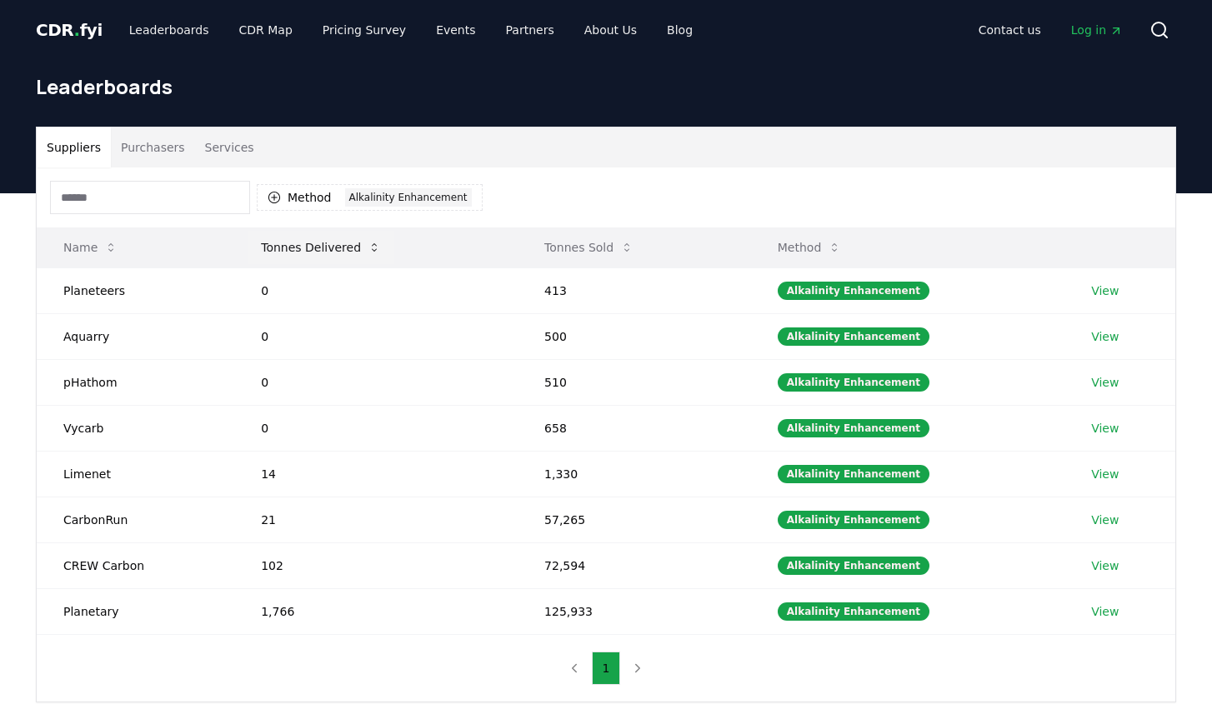
click at [315, 245] on button "Tonnes Delivered" at bounding box center [321, 247] width 147 height 33
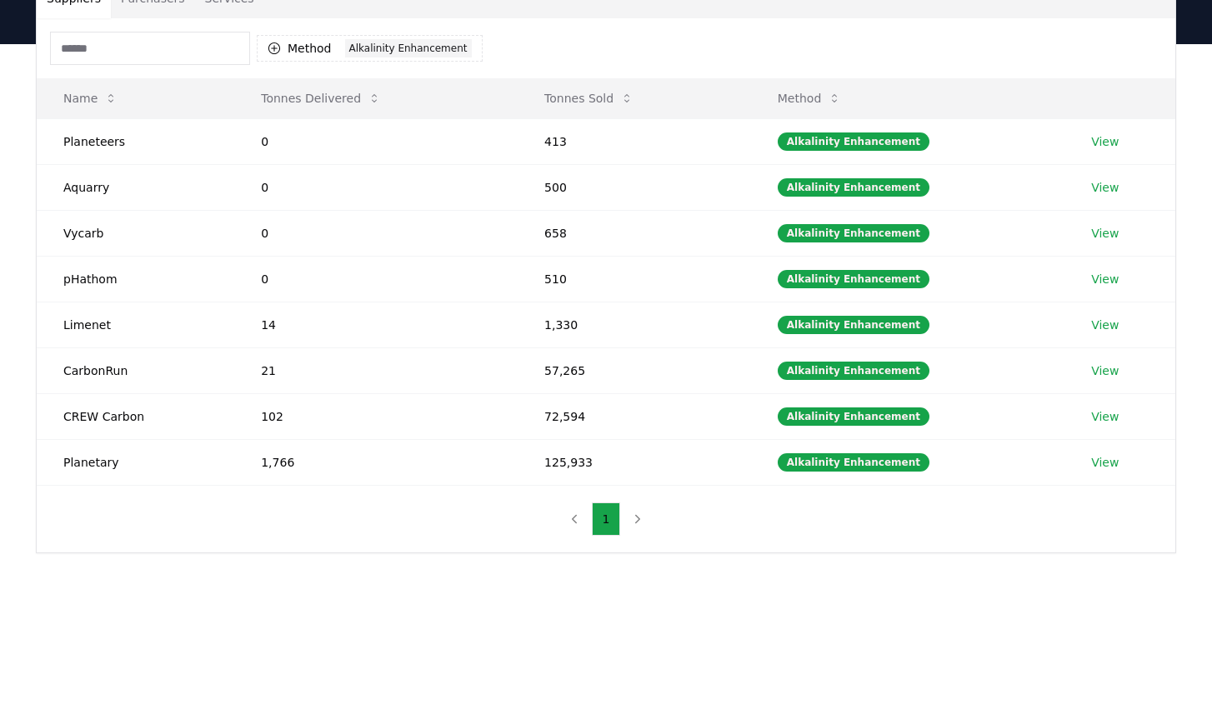
scroll to position [151, 0]
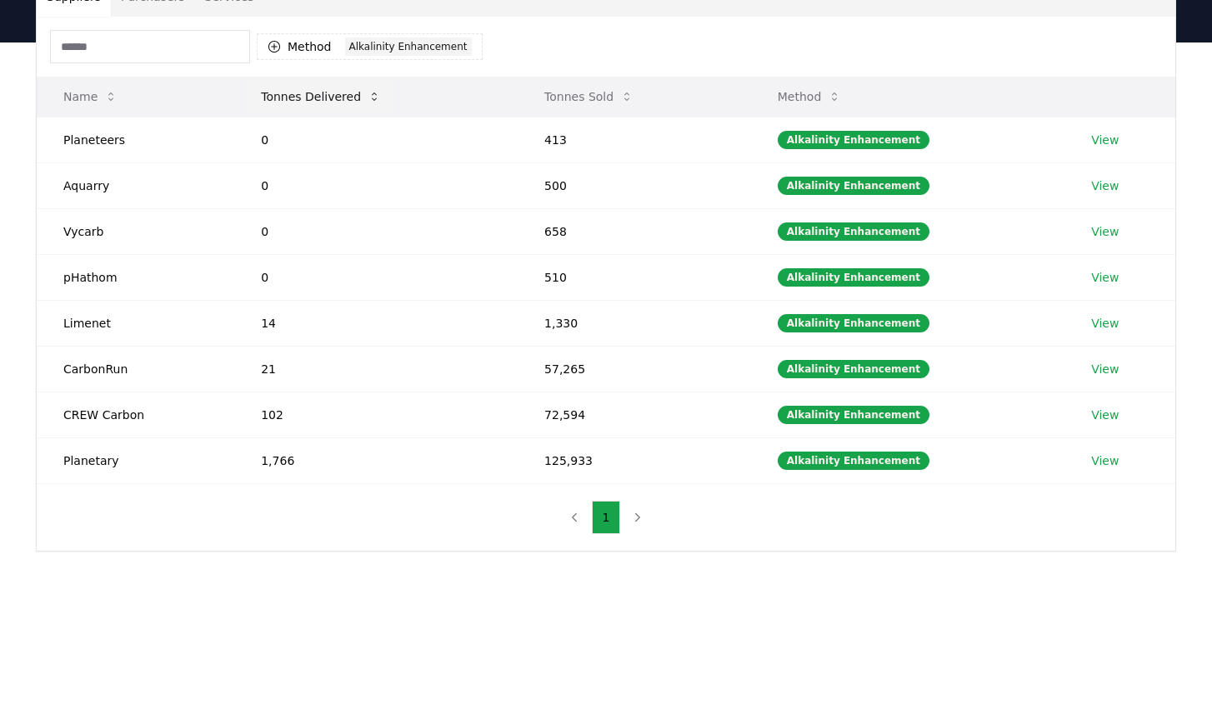
click at [329, 93] on button "Tonnes Delivered" at bounding box center [321, 96] width 147 height 33
click at [278, 45] on icon "button" at bounding box center [274, 46] width 13 height 13
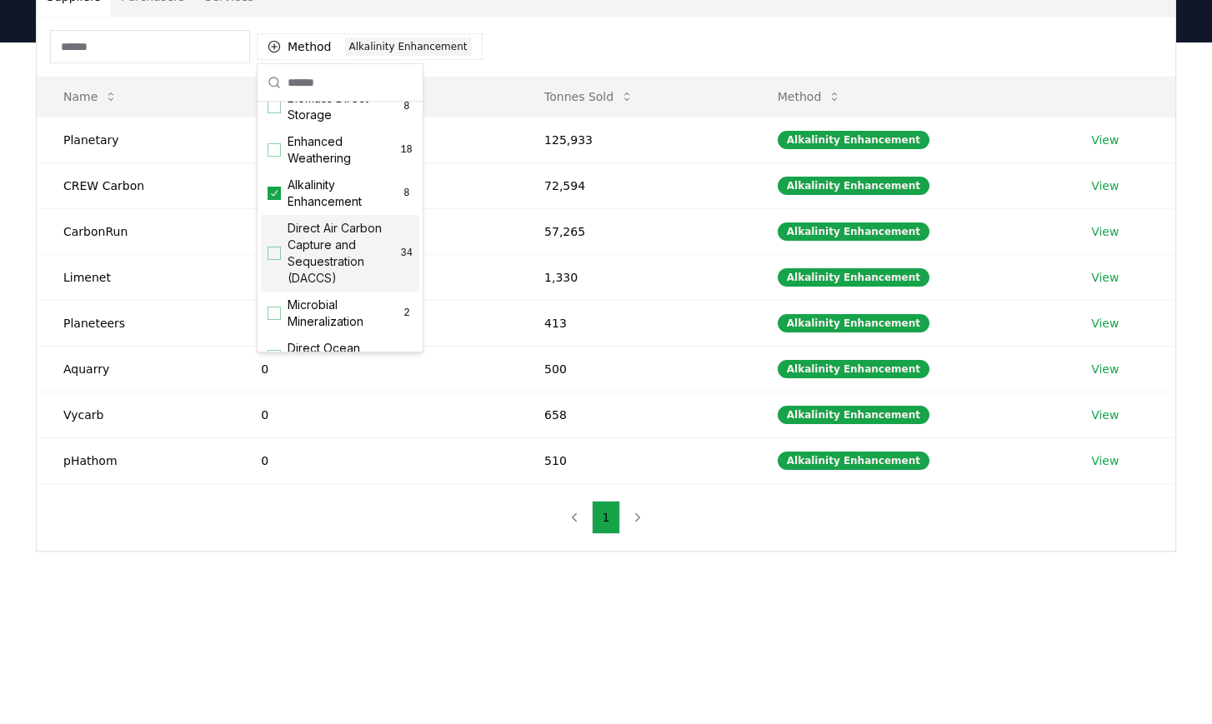
scroll to position [308, 0]
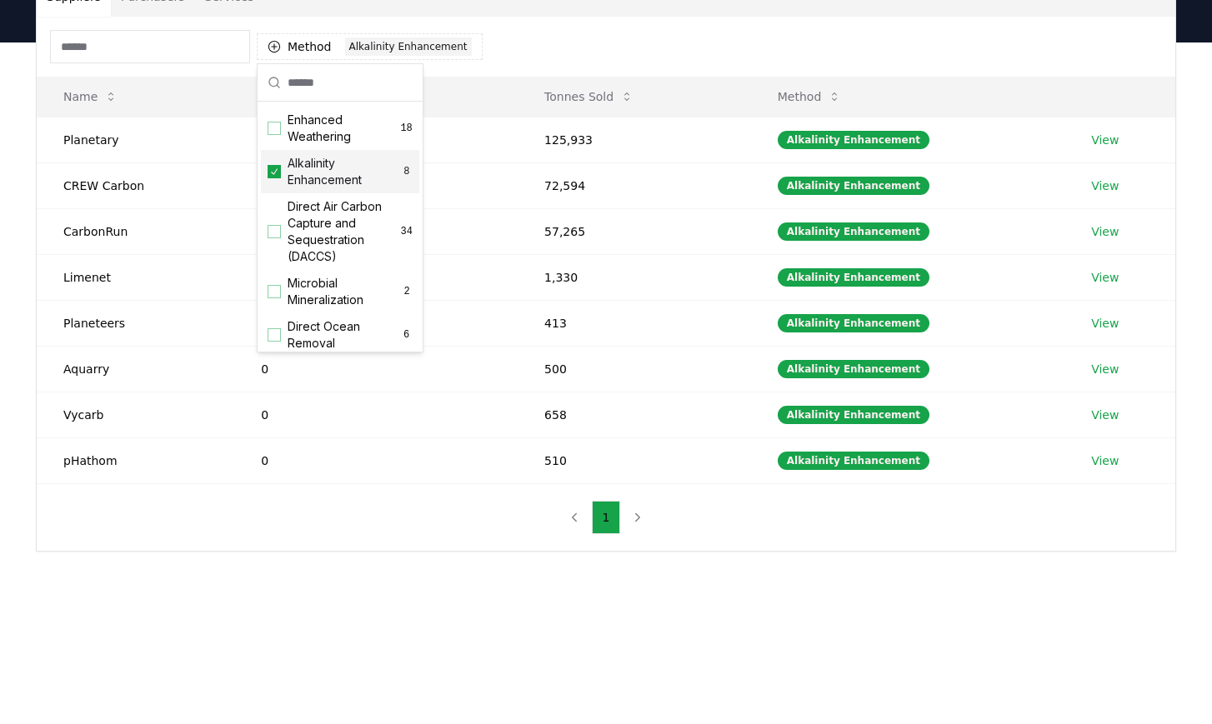
click at [273, 176] on icon "Suggestions" at bounding box center [274, 171] width 12 height 13
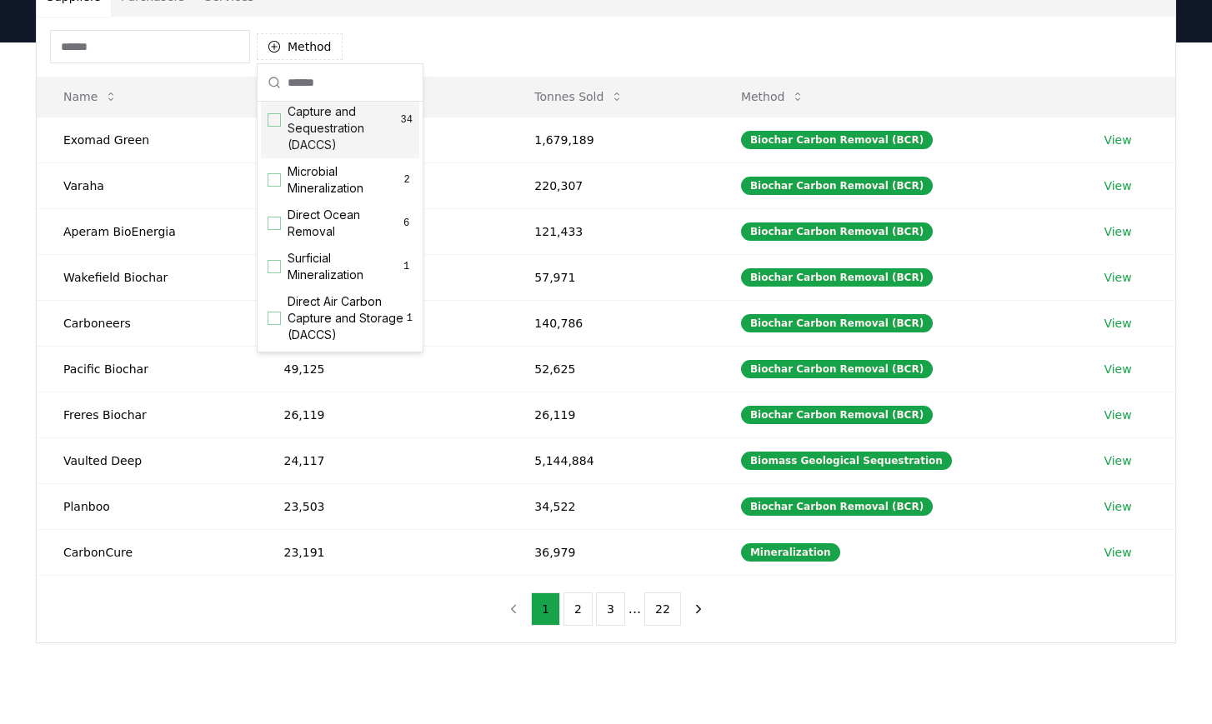
scroll to position [433, 0]
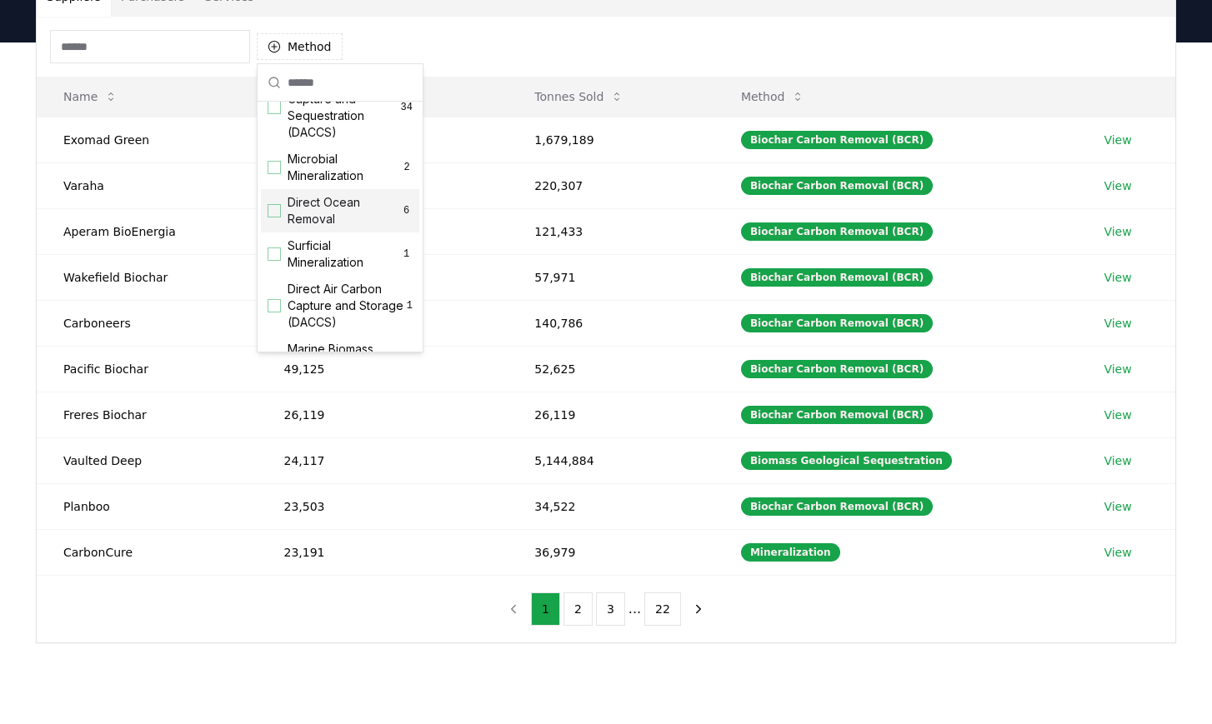
click at [274, 213] on div "Suggestions" at bounding box center [274, 210] width 13 height 13
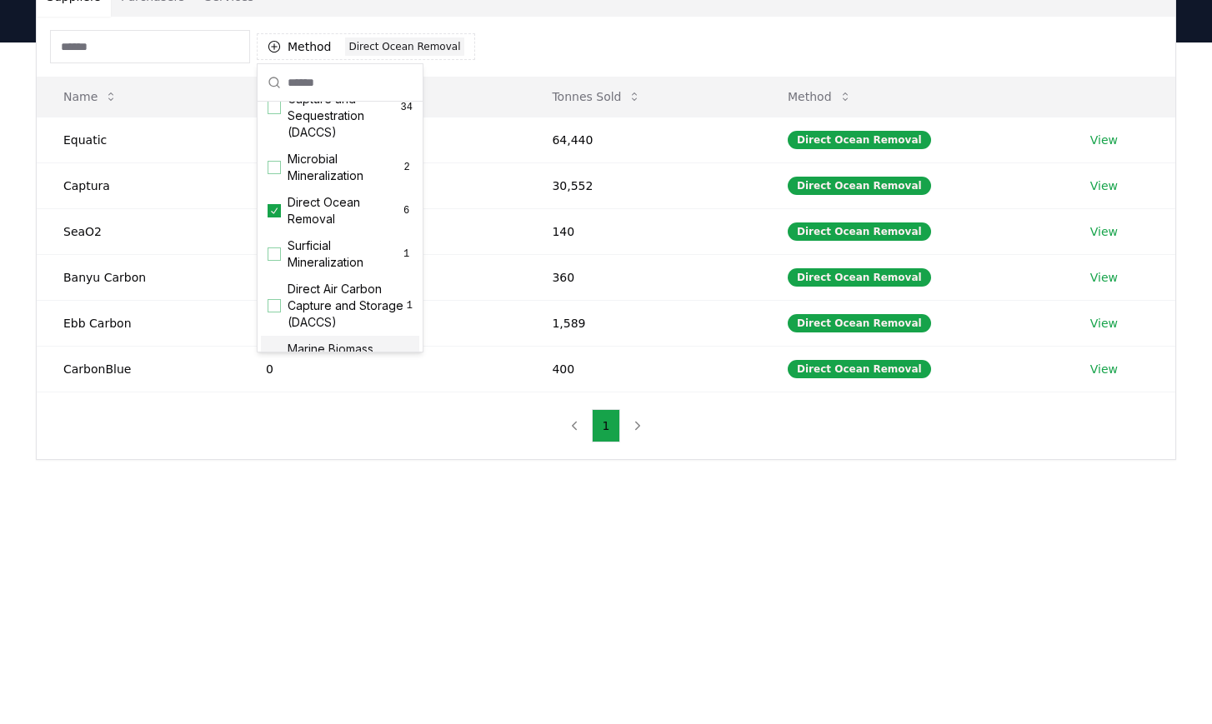
click at [443, 542] on main "Suppliers Purchasers Services Method 1 Direct Ocean Removal Name Tonnes Deliver…" at bounding box center [606, 405] width 1212 height 724
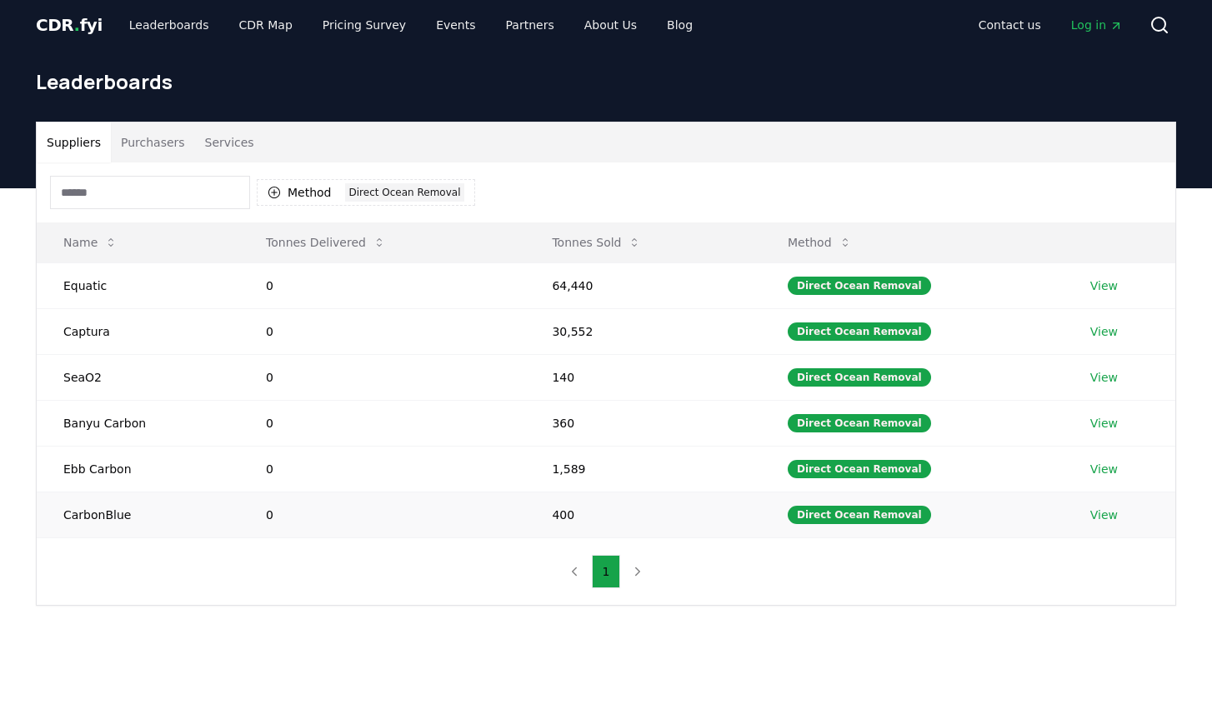
scroll to position [0, 0]
